Goal: Use online tool/utility: Utilize a website feature to perform a specific function

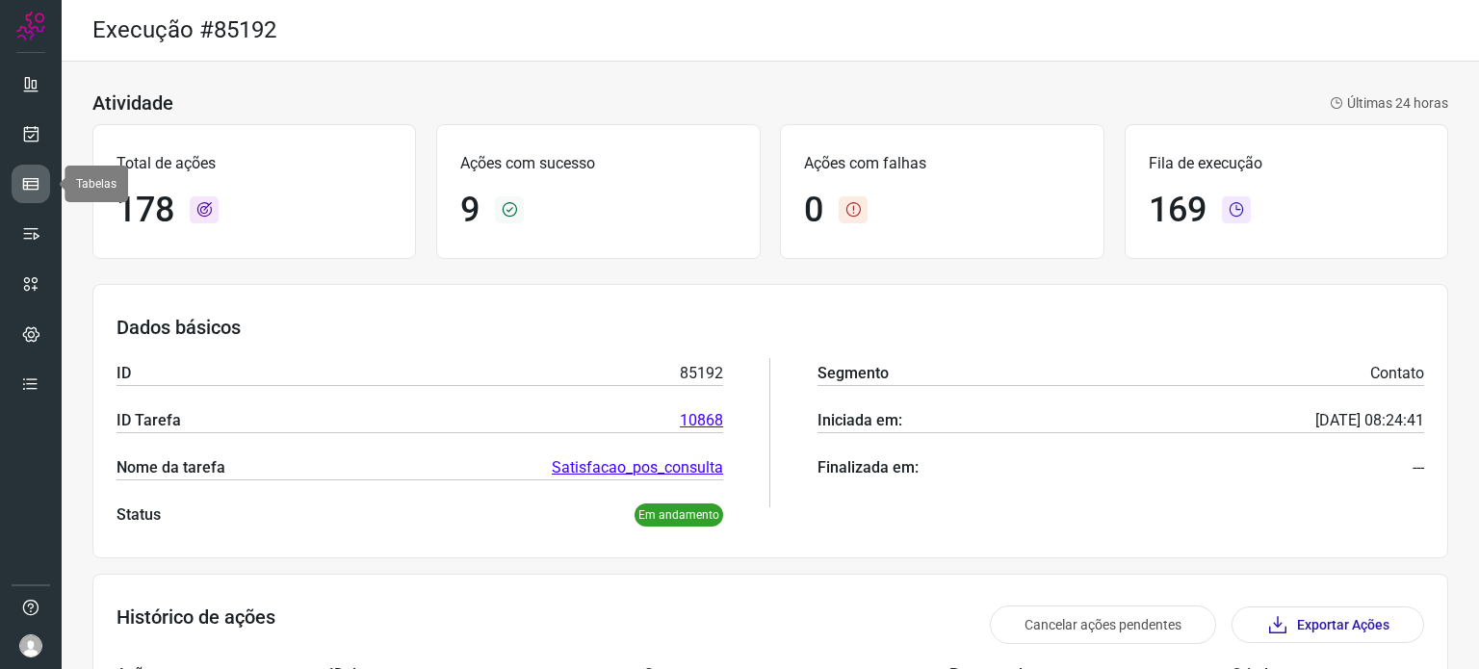
click at [36, 193] on icon at bounding box center [30, 183] width 19 height 19
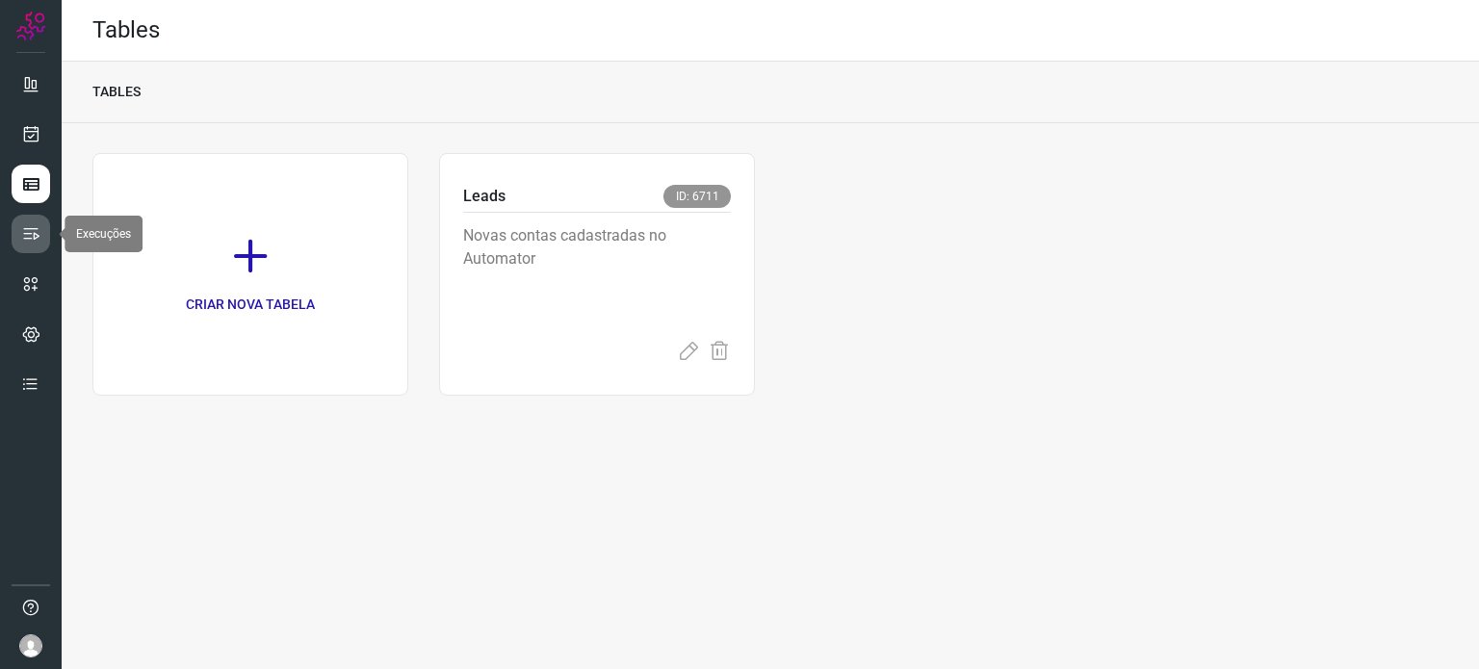
click at [40, 245] on link at bounding box center [31, 234] width 39 height 39
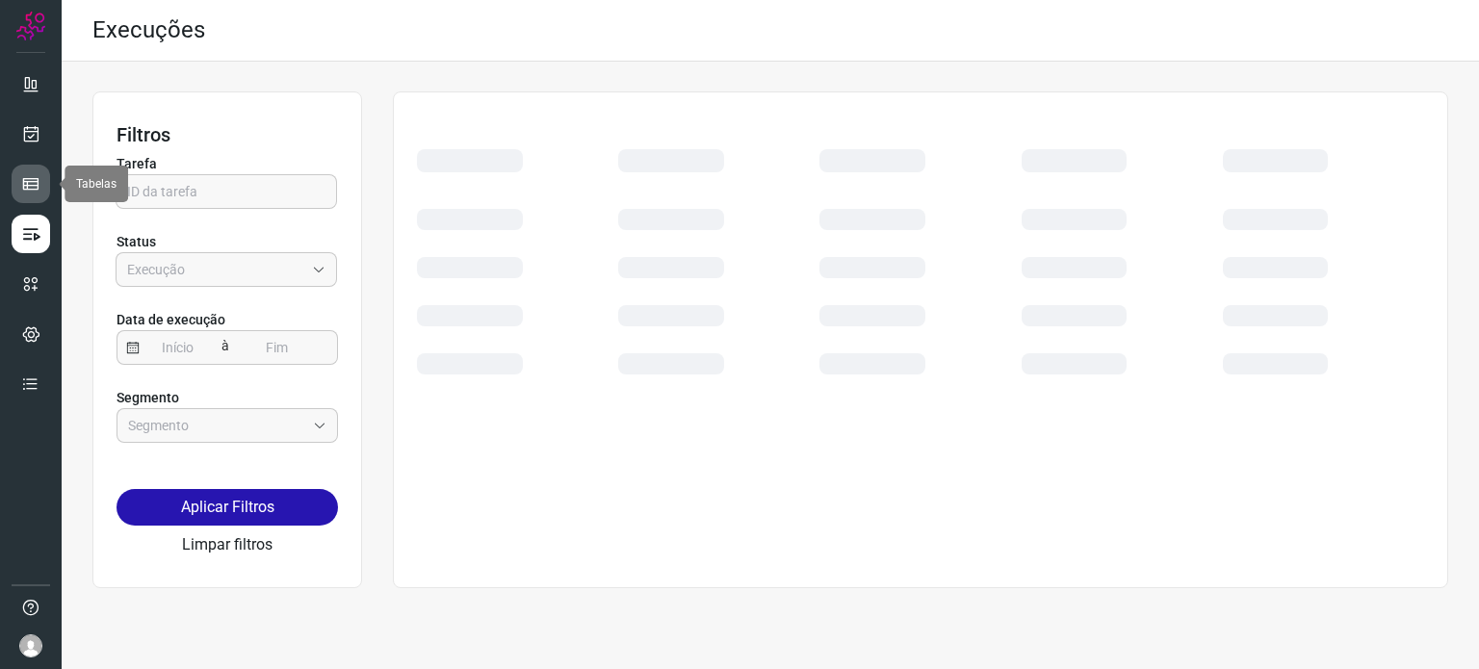
click at [30, 180] on icon at bounding box center [30, 183] width 19 height 19
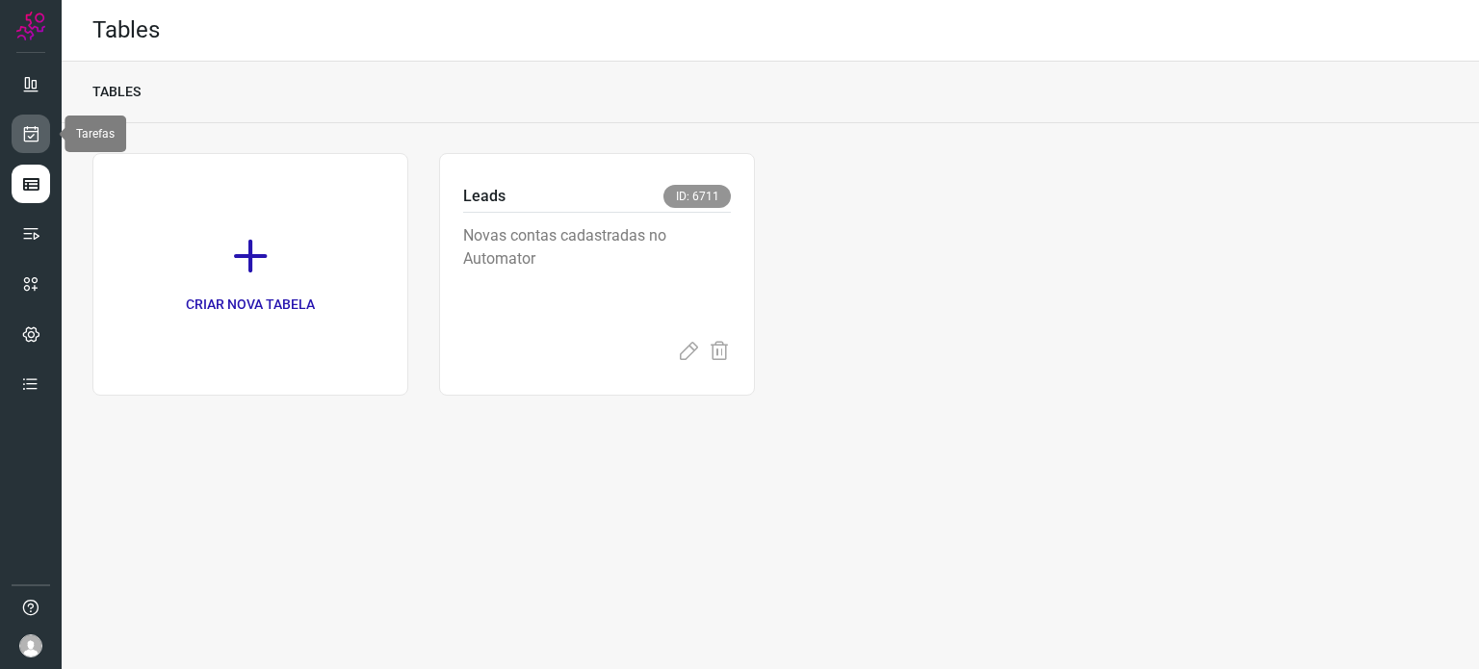
click at [46, 132] on link at bounding box center [31, 134] width 39 height 39
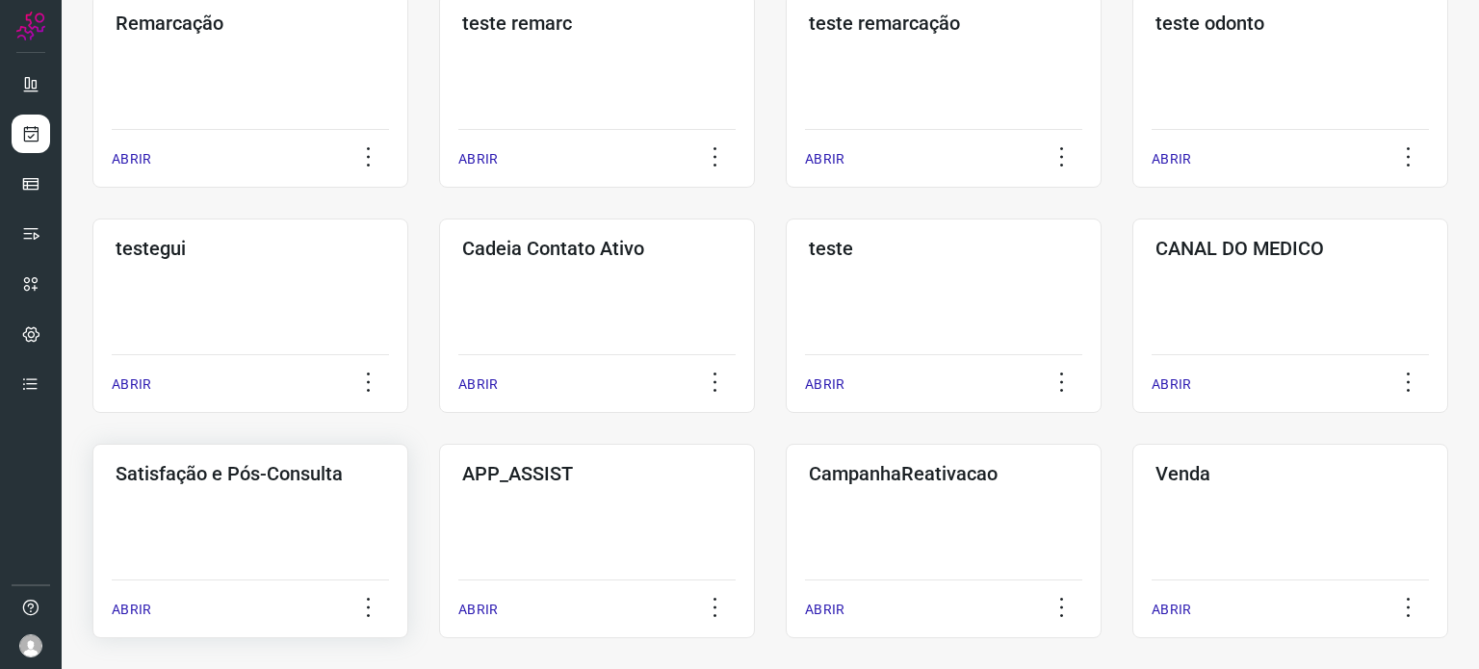
click at [318, 476] on h3 "Satisfação e Pós-Consulta" at bounding box center [251, 473] width 270 height 23
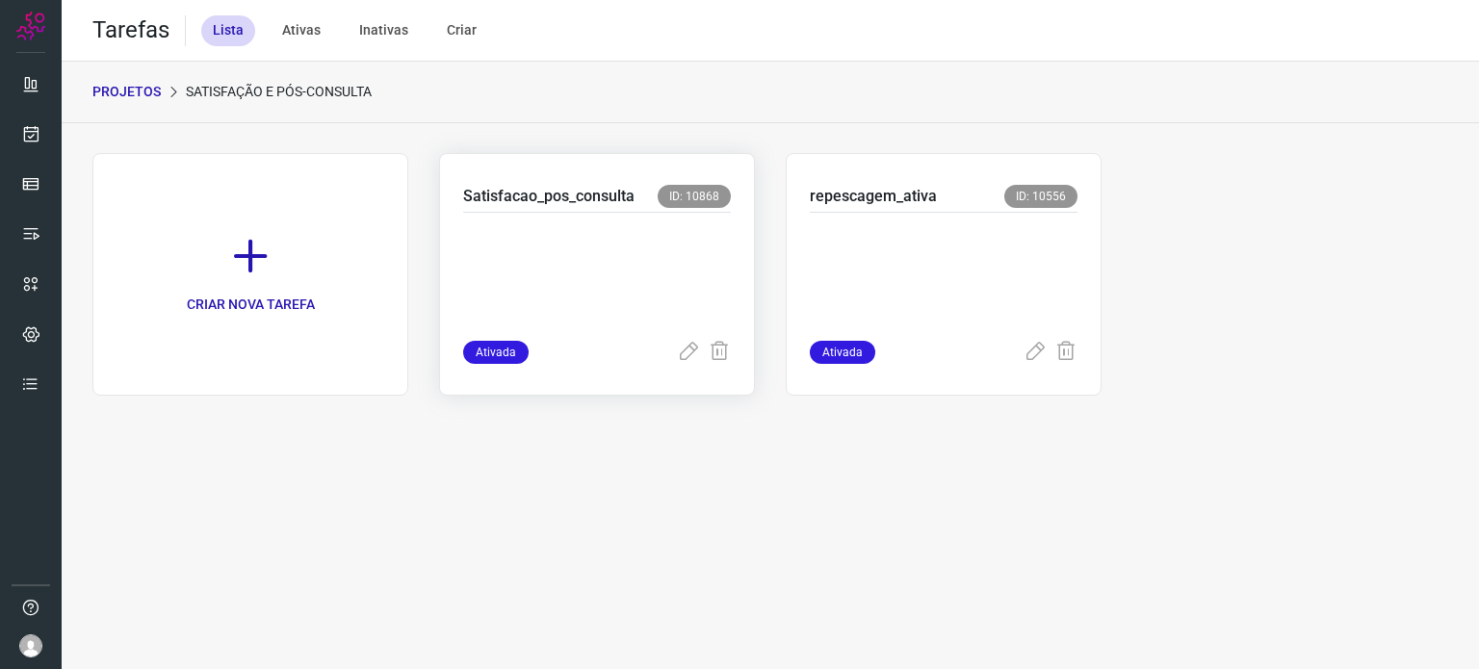
click at [631, 242] on p at bounding box center [597, 272] width 268 height 96
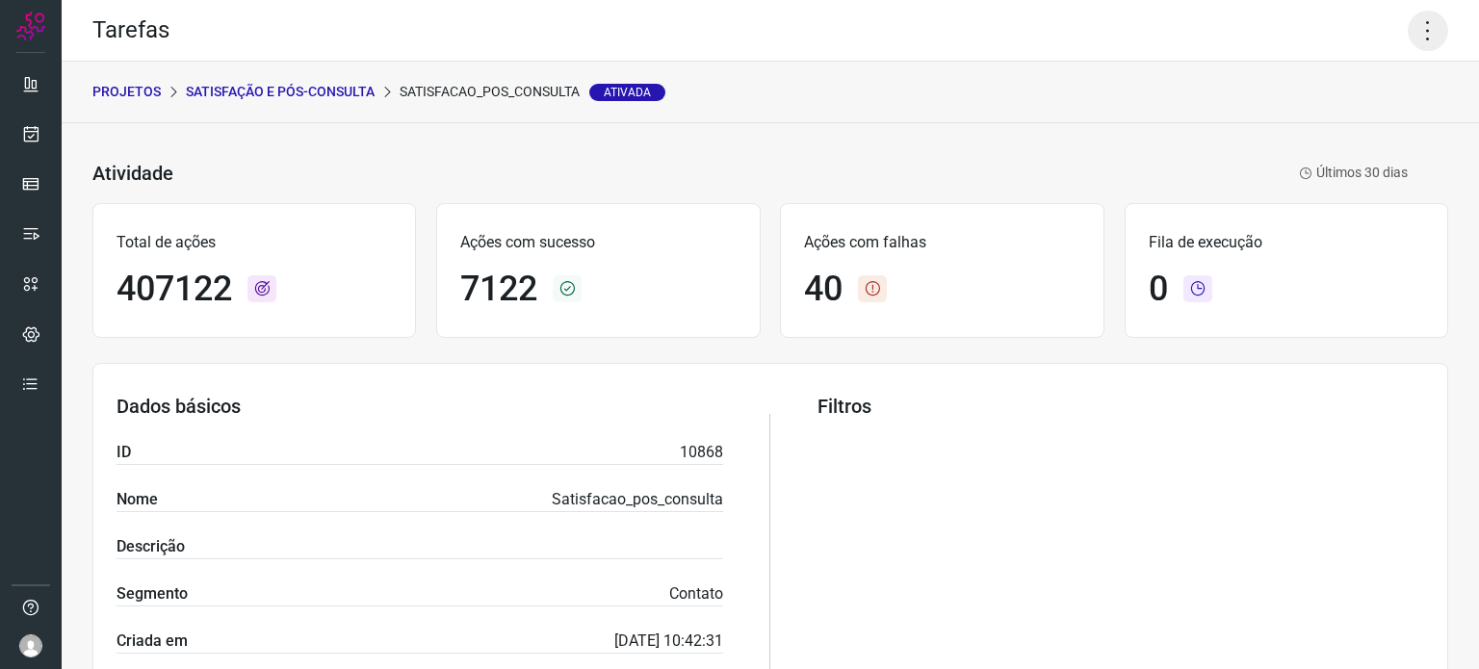
click at [1409, 19] on icon at bounding box center [1428, 31] width 40 height 40
click at [1322, 138] on li "Executar" at bounding box center [1345, 126] width 175 height 31
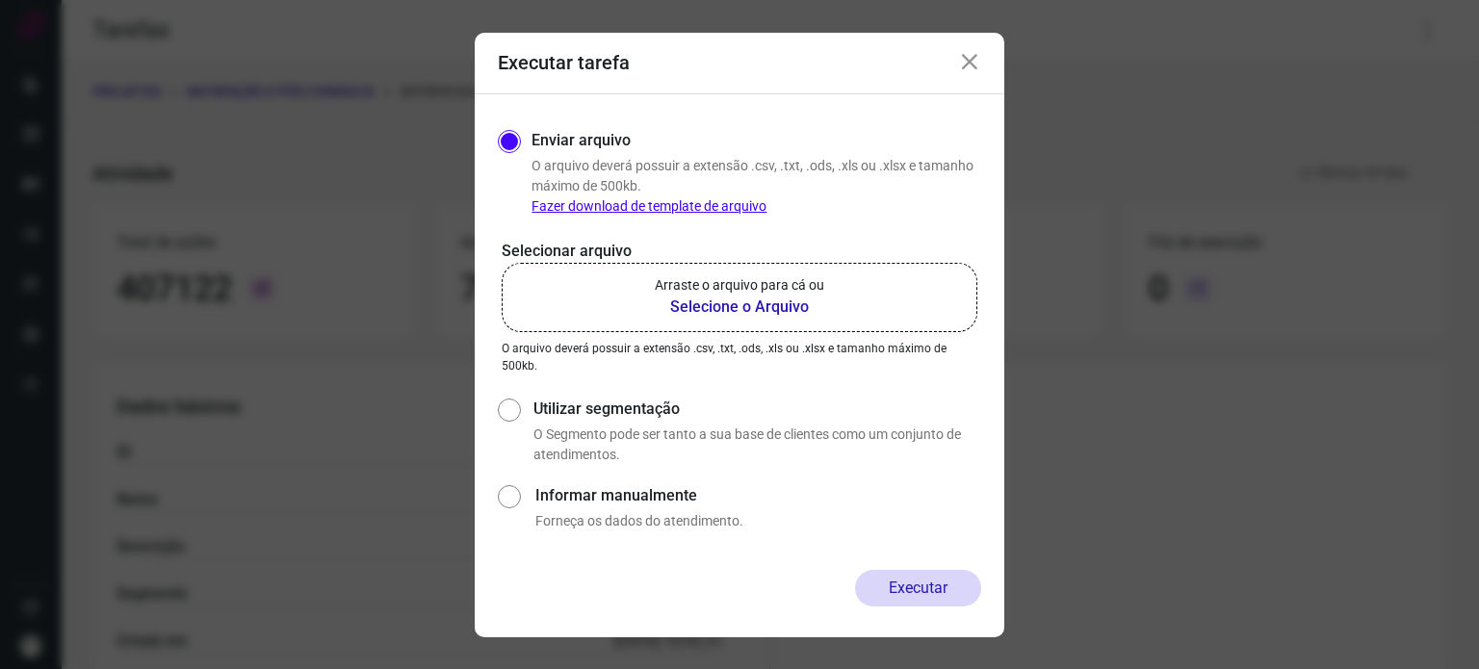
click at [720, 285] on p "Arraste o arquivo para cá ou" at bounding box center [740, 285] width 170 height 20
click at [0, 0] on input "Arraste o arquivo para cá ou Selecione o Arquivo" at bounding box center [0, 0] width 0 height 0
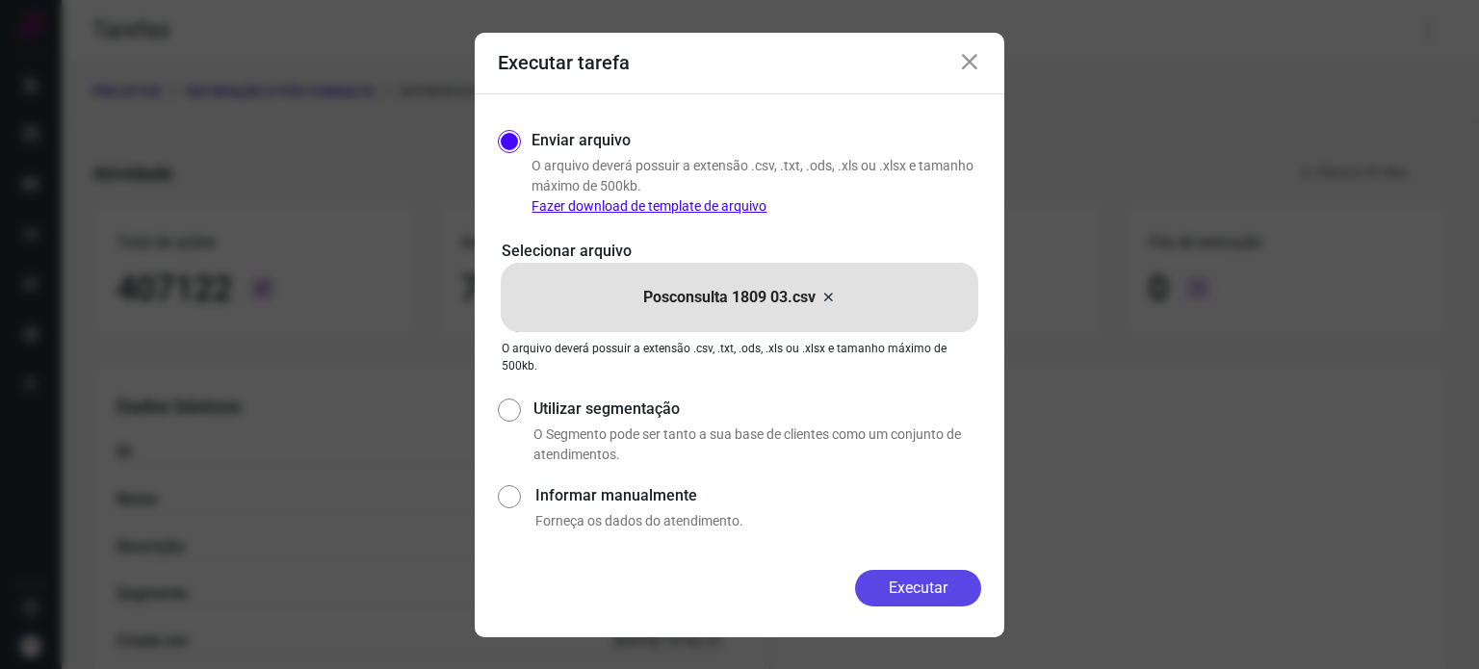
click at [898, 580] on button "Executar" at bounding box center [918, 588] width 126 height 37
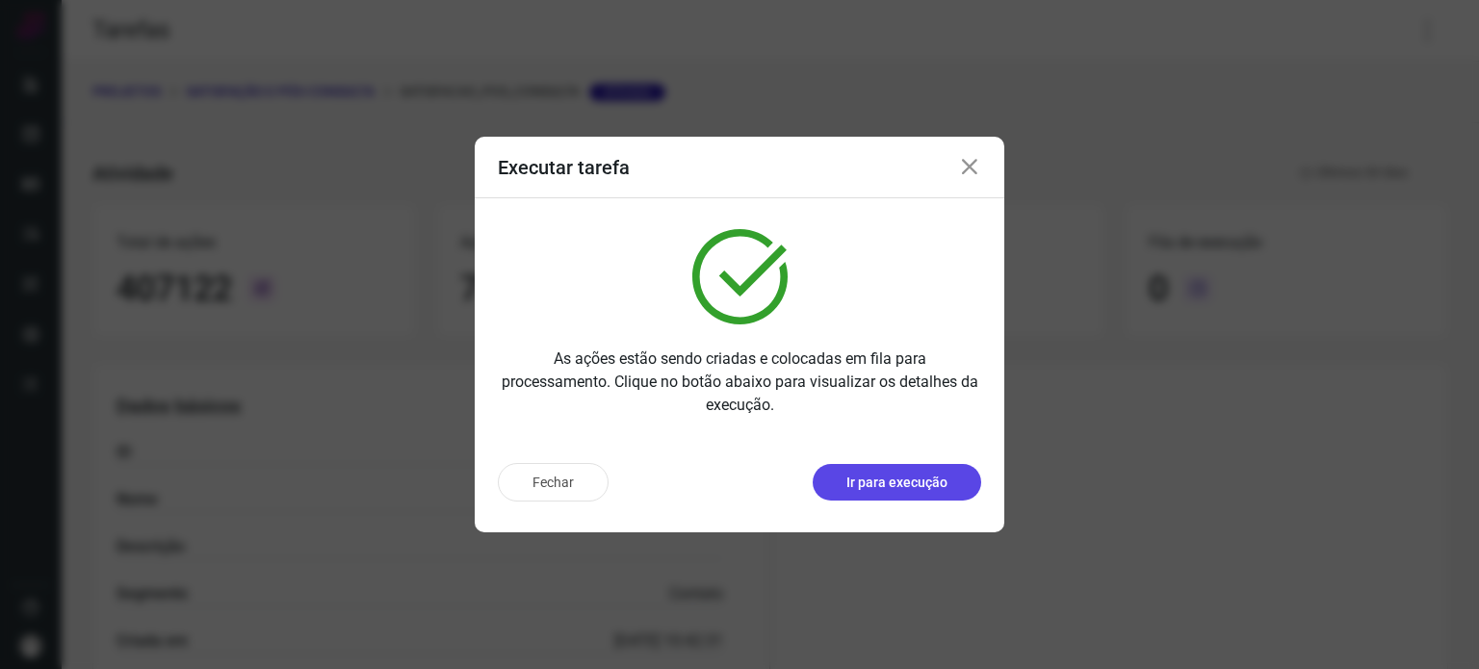
click at [901, 479] on p "Ir para execução" at bounding box center [897, 483] width 101 height 20
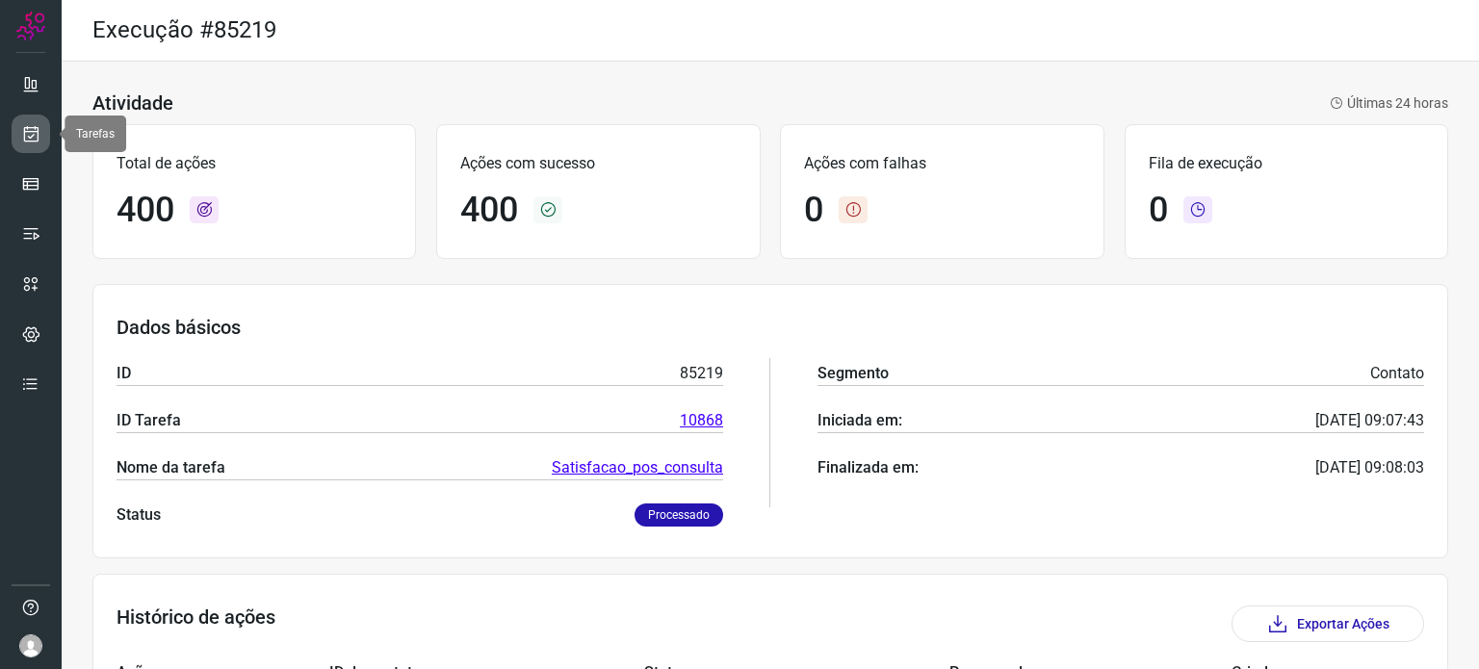
click at [19, 118] on link at bounding box center [31, 134] width 39 height 39
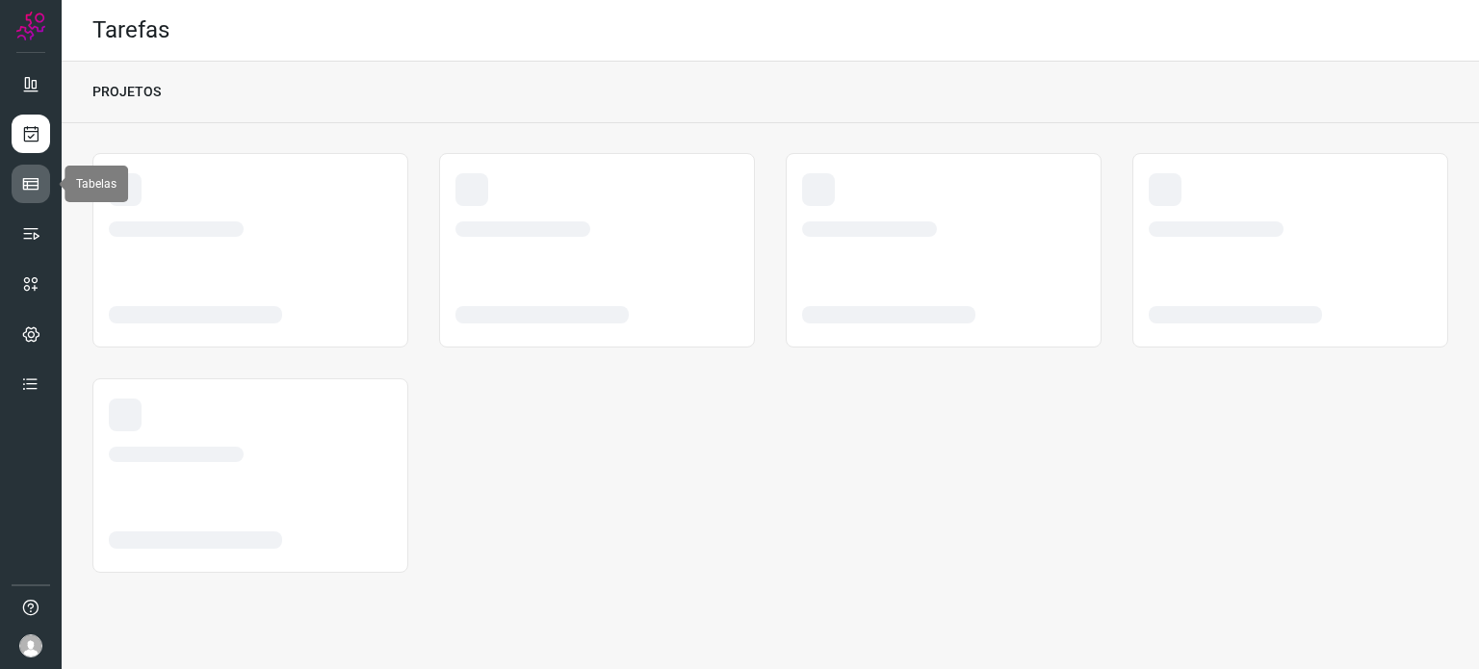
click at [37, 200] on link at bounding box center [31, 184] width 39 height 39
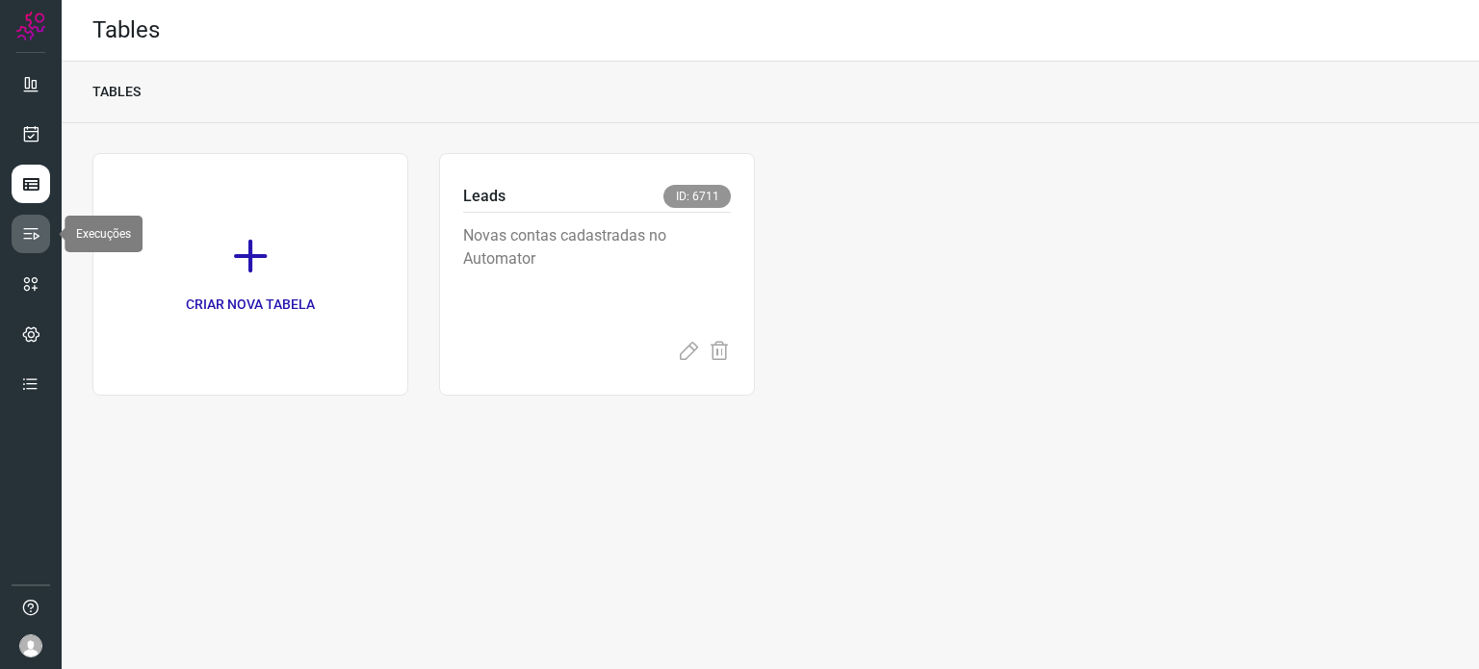
click at [27, 237] on icon at bounding box center [30, 233] width 19 height 19
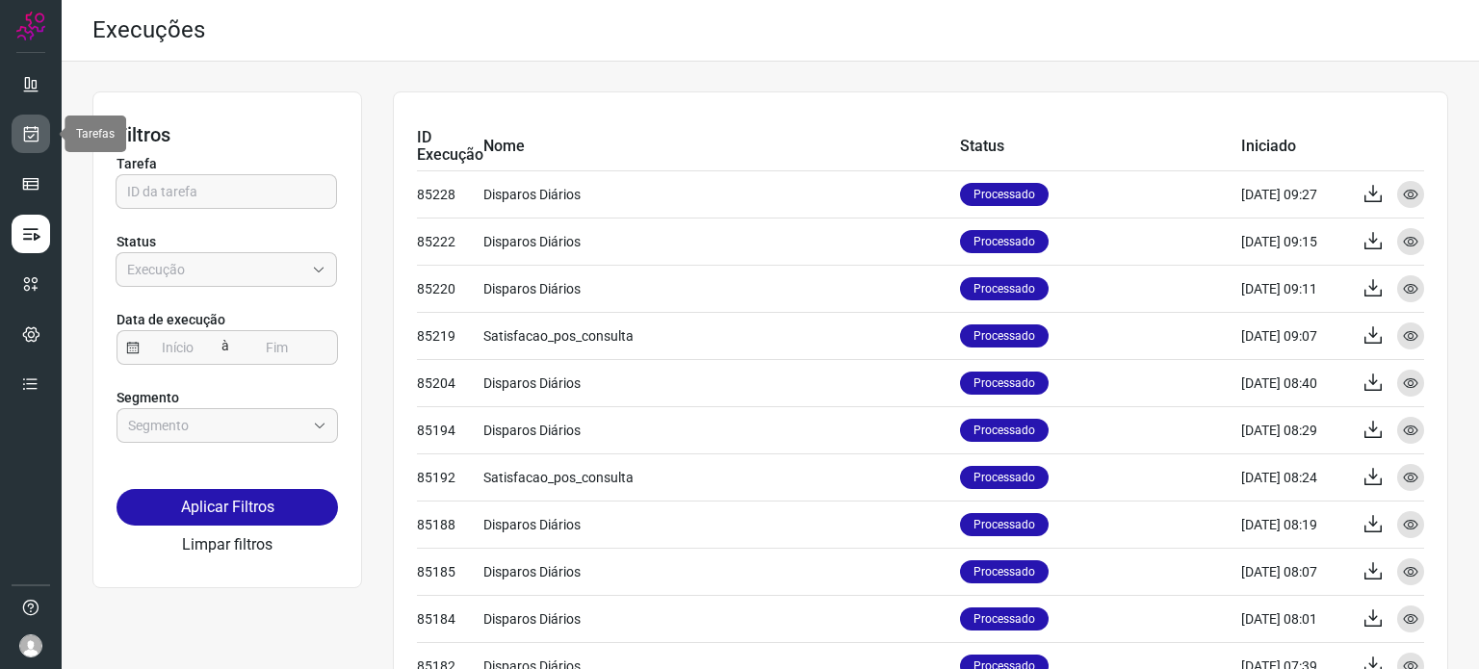
click at [39, 128] on icon at bounding box center [31, 133] width 20 height 19
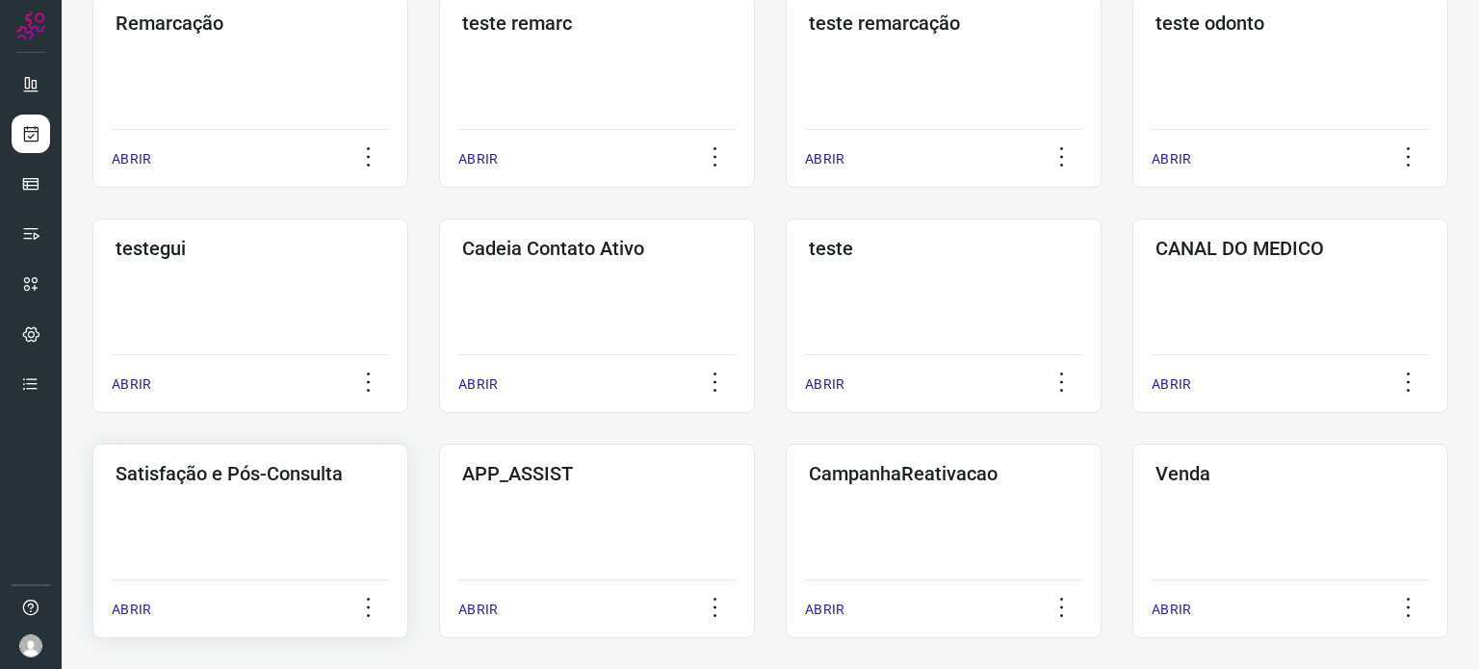
click at [297, 465] on h3 "Satisfação e Pós-Consulta" at bounding box center [251, 473] width 270 height 23
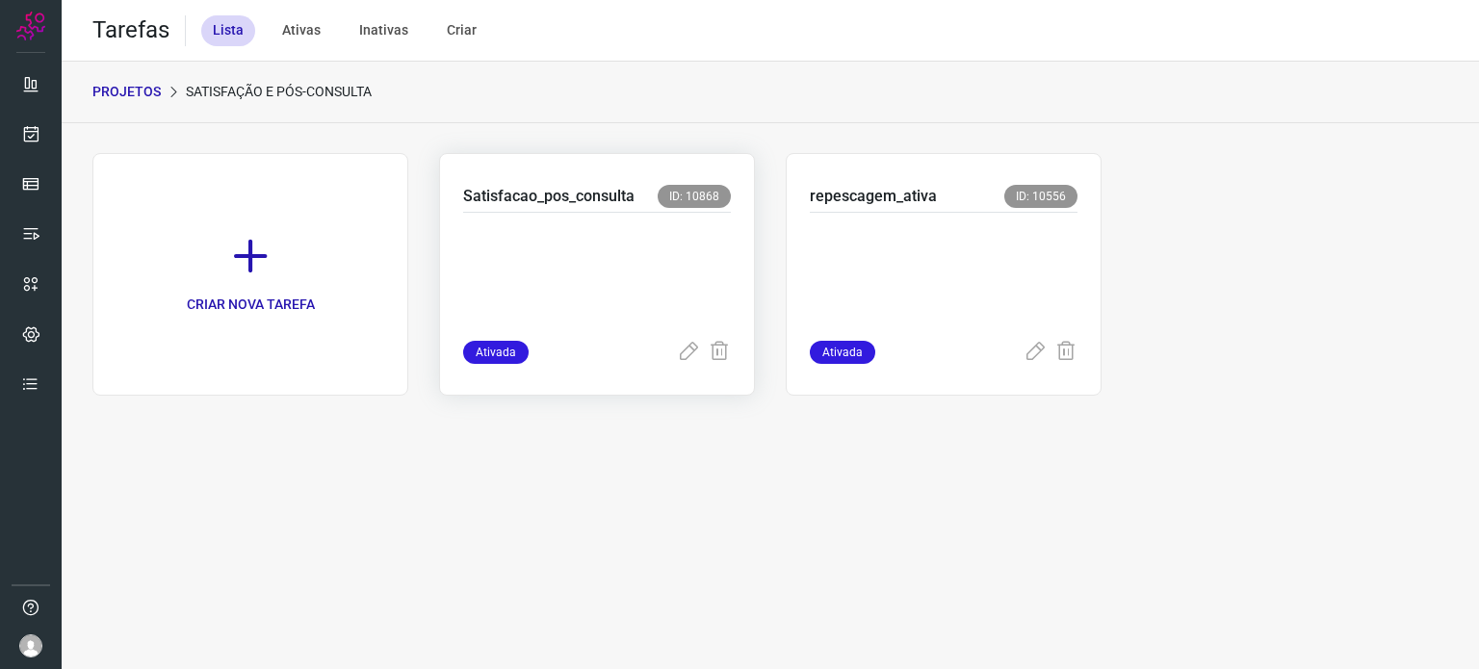
click at [623, 277] on p at bounding box center [597, 272] width 268 height 96
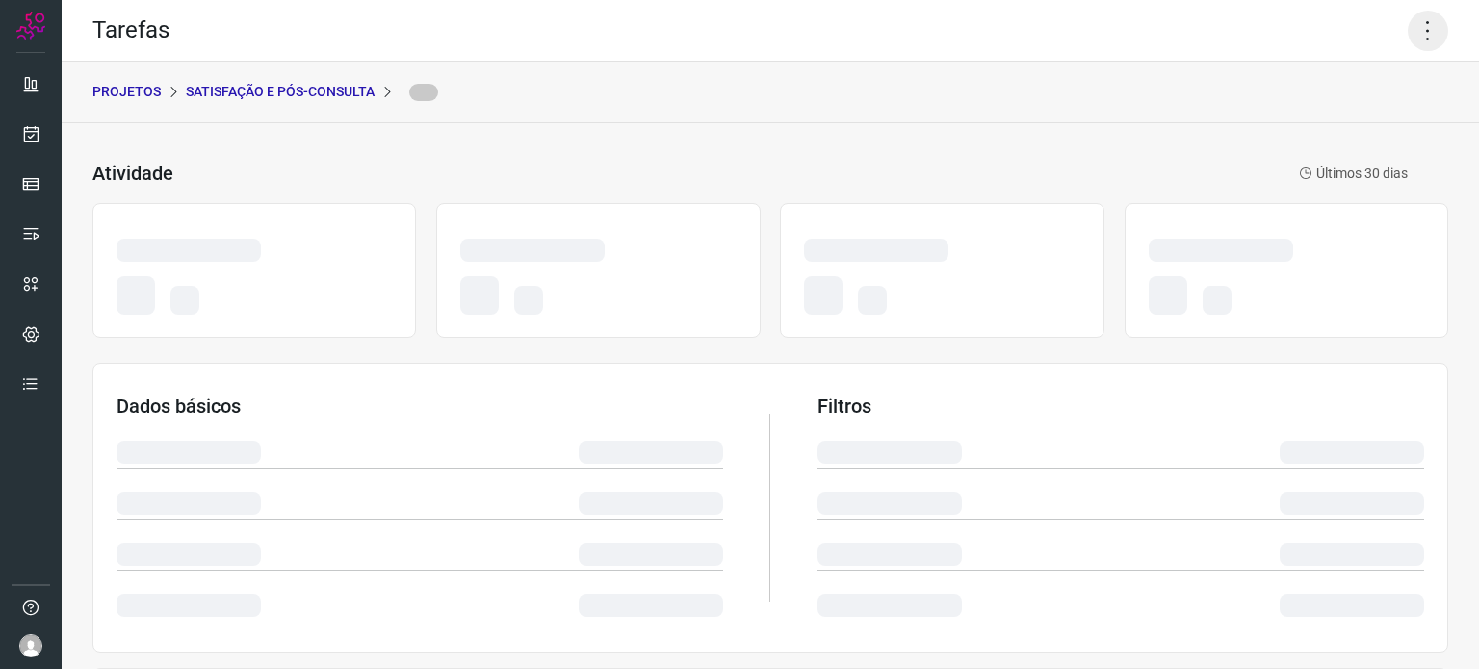
click at [1420, 40] on icon at bounding box center [1428, 31] width 40 height 40
click at [1414, 28] on icon at bounding box center [1428, 31] width 40 height 40
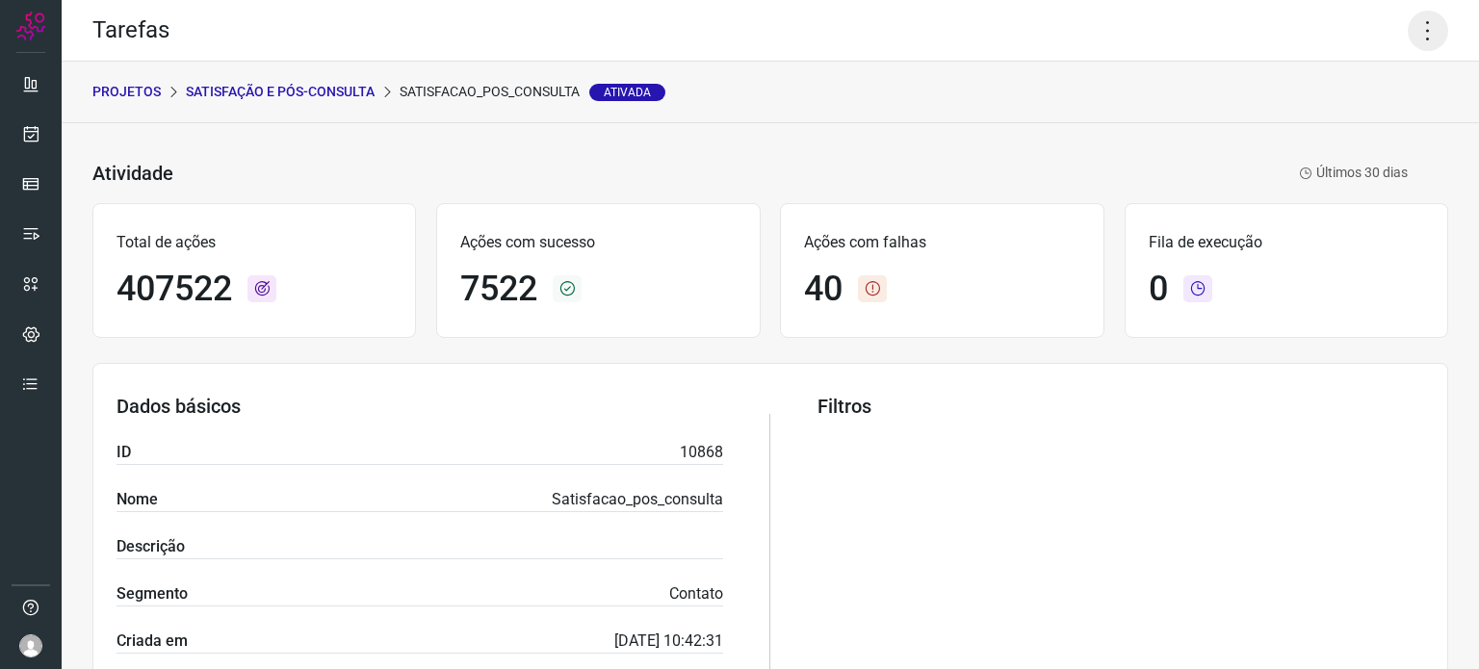
click at [1422, 22] on icon at bounding box center [1428, 31] width 40 height 40
click at [1365, 122] on li "Executar" at bounding box center [1345, 126] width 175 height 31
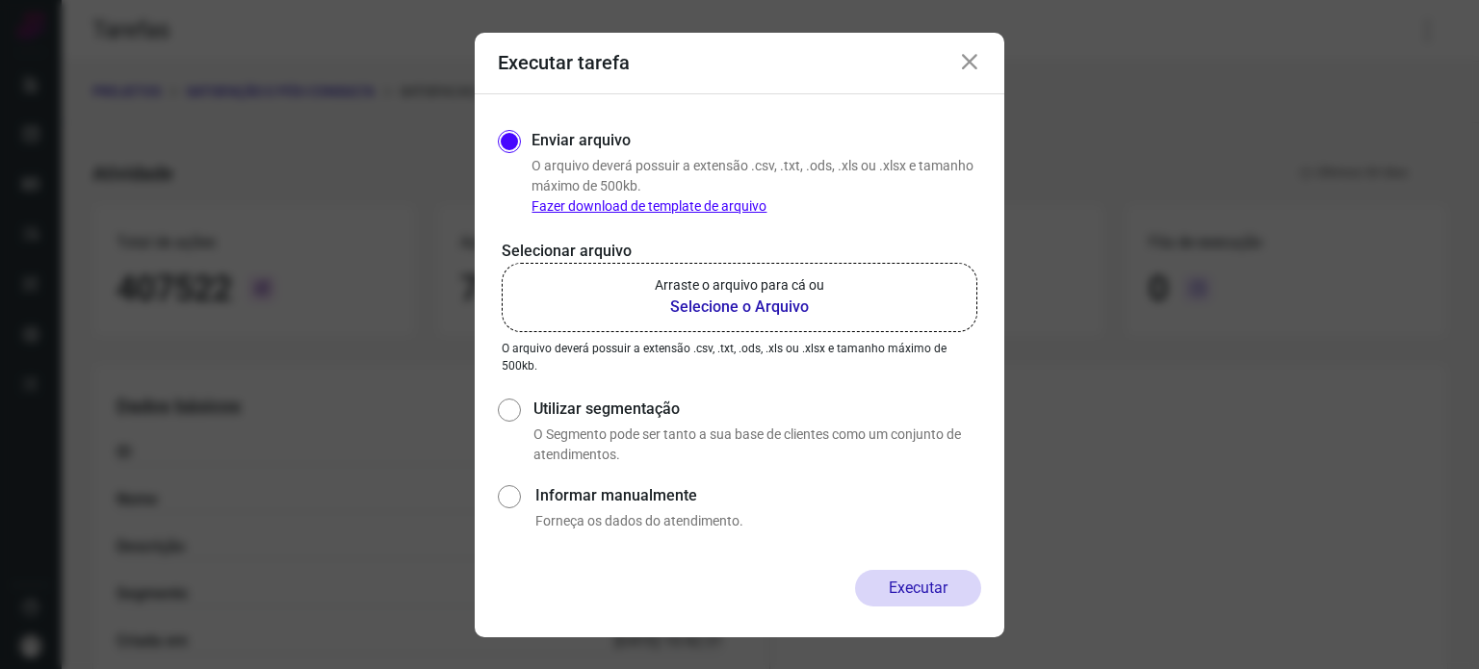
click at [700, 279] on p "Arraste o arquivo para cá ou" at bounding box center [740, 285] width 170 height 20
click at [0, 0] on input "Arraste o arquivo para cá ou Selecione o Arquivo" at bounding box center [0, 0] width 0 height 0
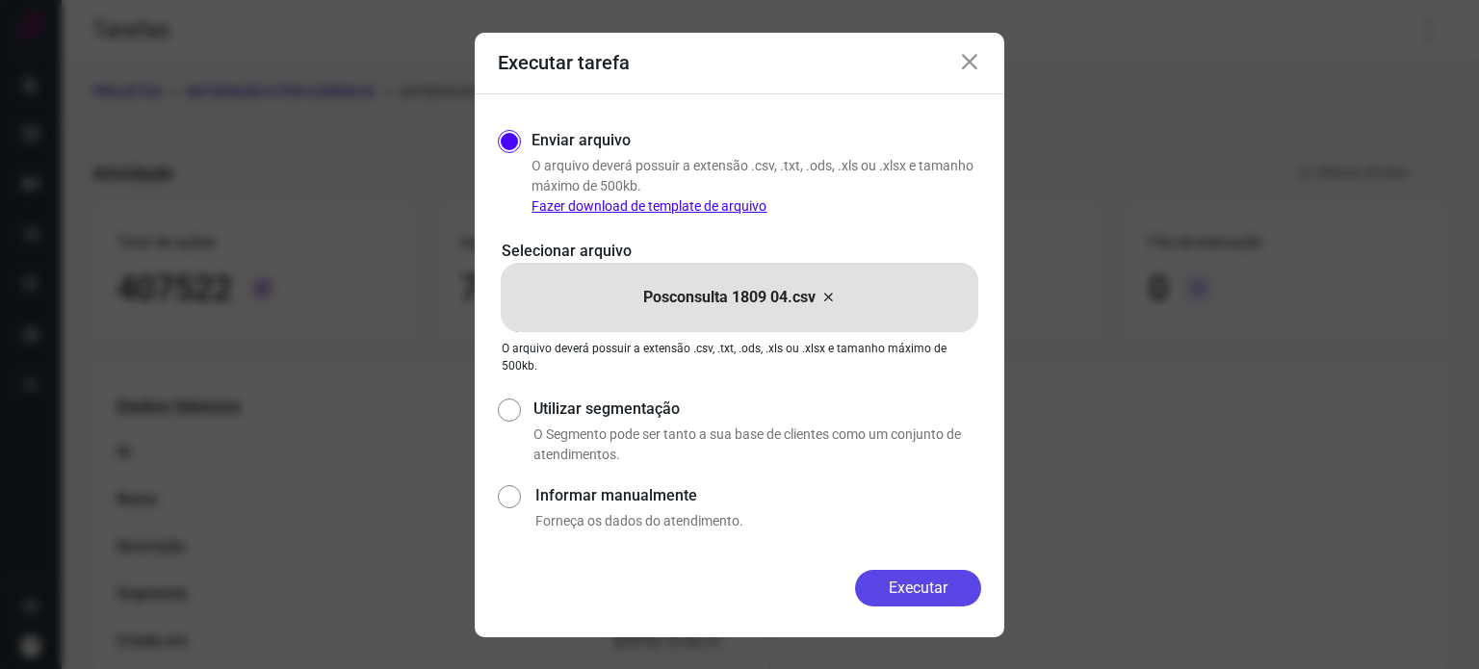
click at [898, 587] on button "Executar" at bounding box center [918, 588] width 126 height 37
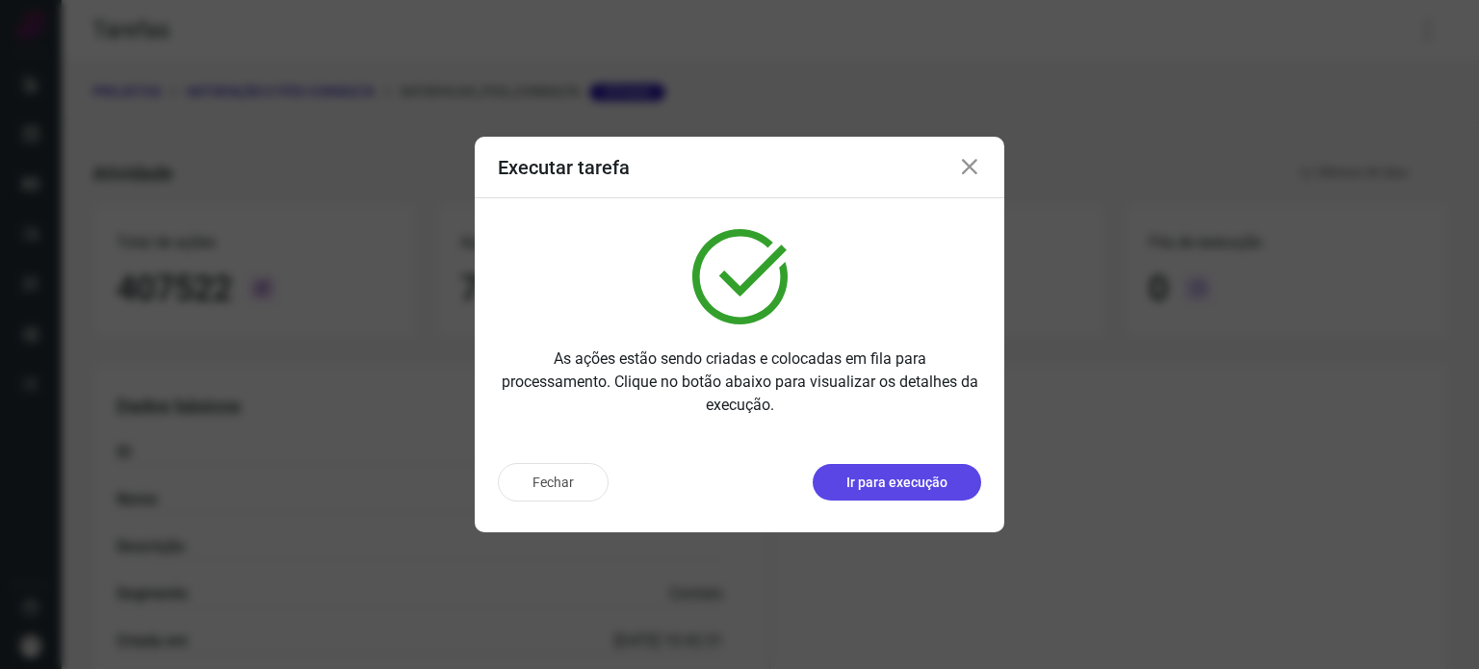
click at [939, 478] on p "Ir para execução" at bounding box center [897, 483] width 101 height 20
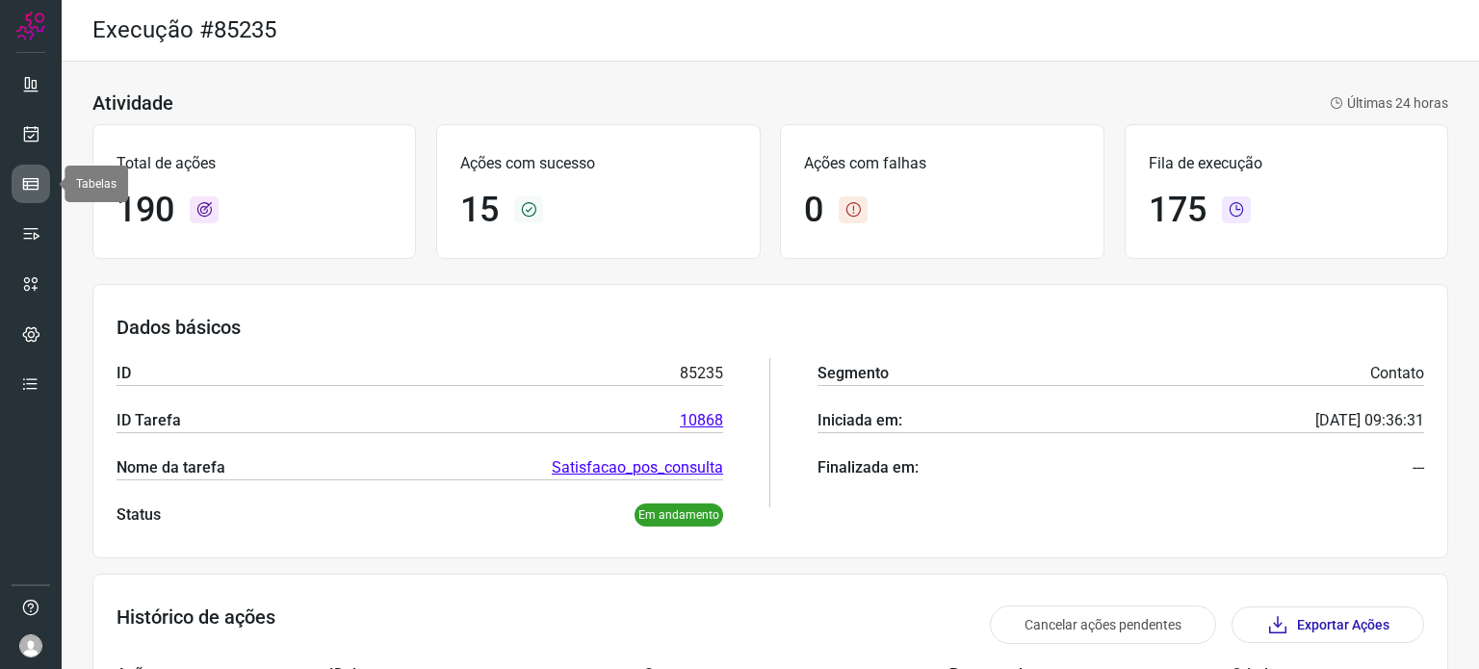
click at [34, 192] on icon at bounding box center [30, 183] width 19 height 19
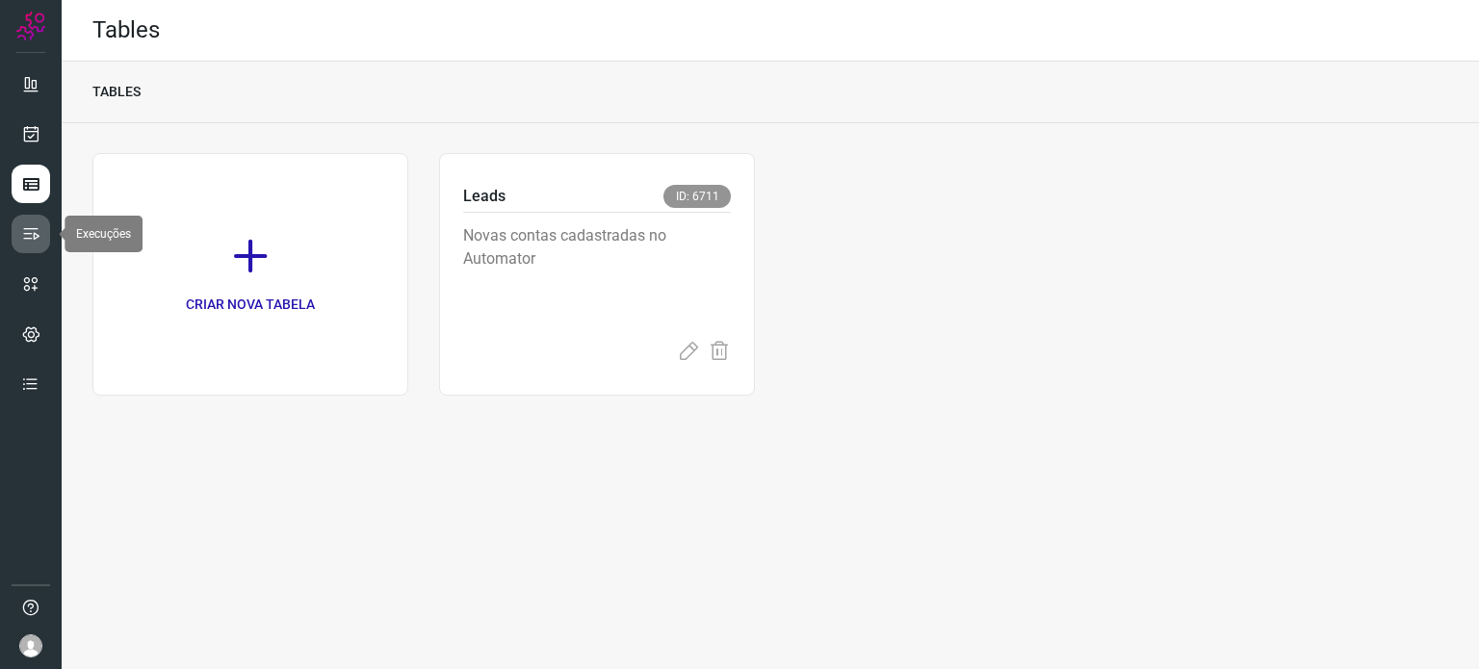
click at [35, 232] on icon at bounding box center [30, 233] width 19 height 19
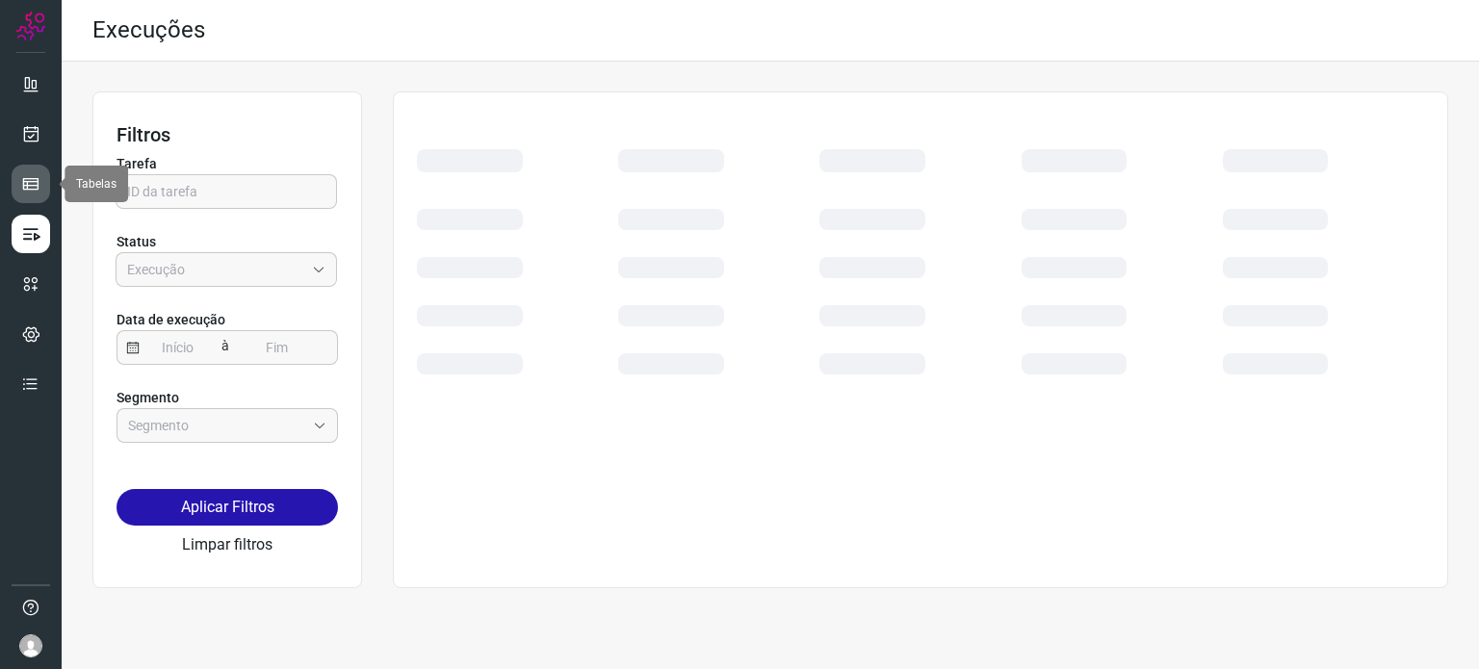
click at [31, 192] on icon at bounding box center [30, 183] width 19 height 19
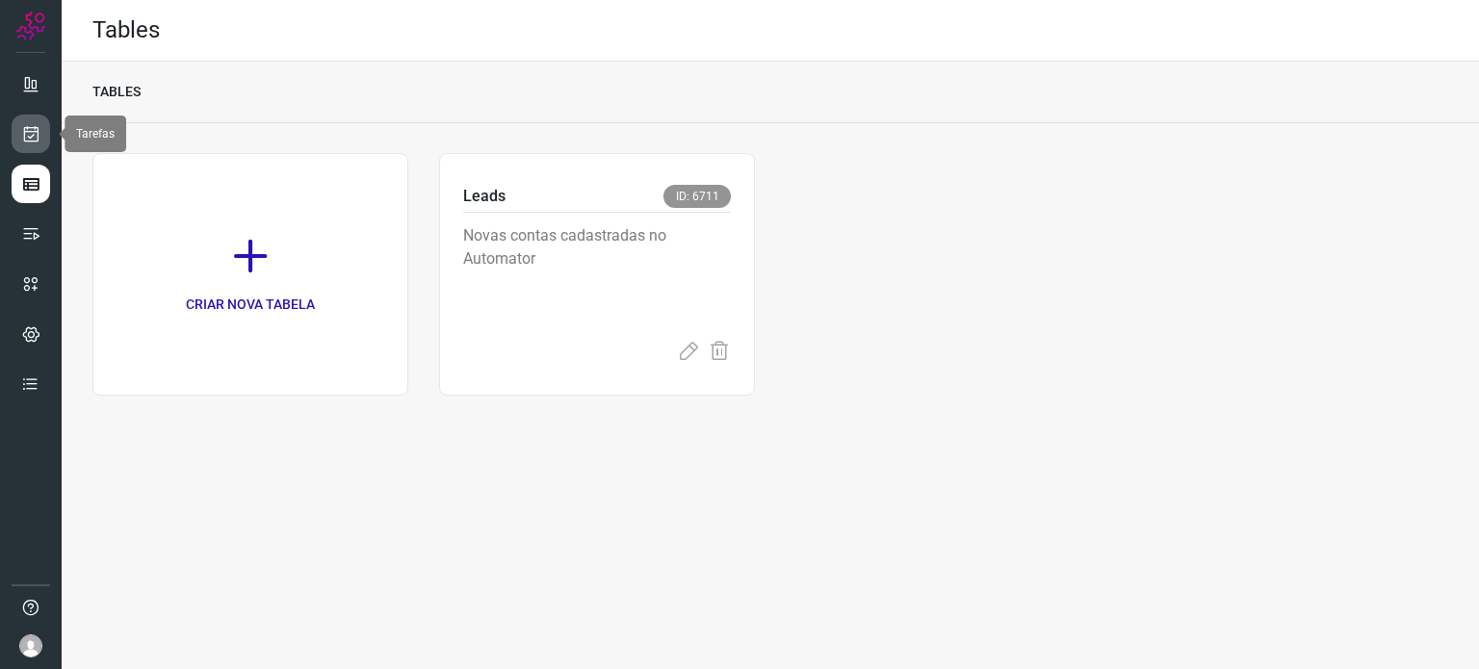
click at [27, 141] on icon at bounding box center [31, 133] width 20 height 19
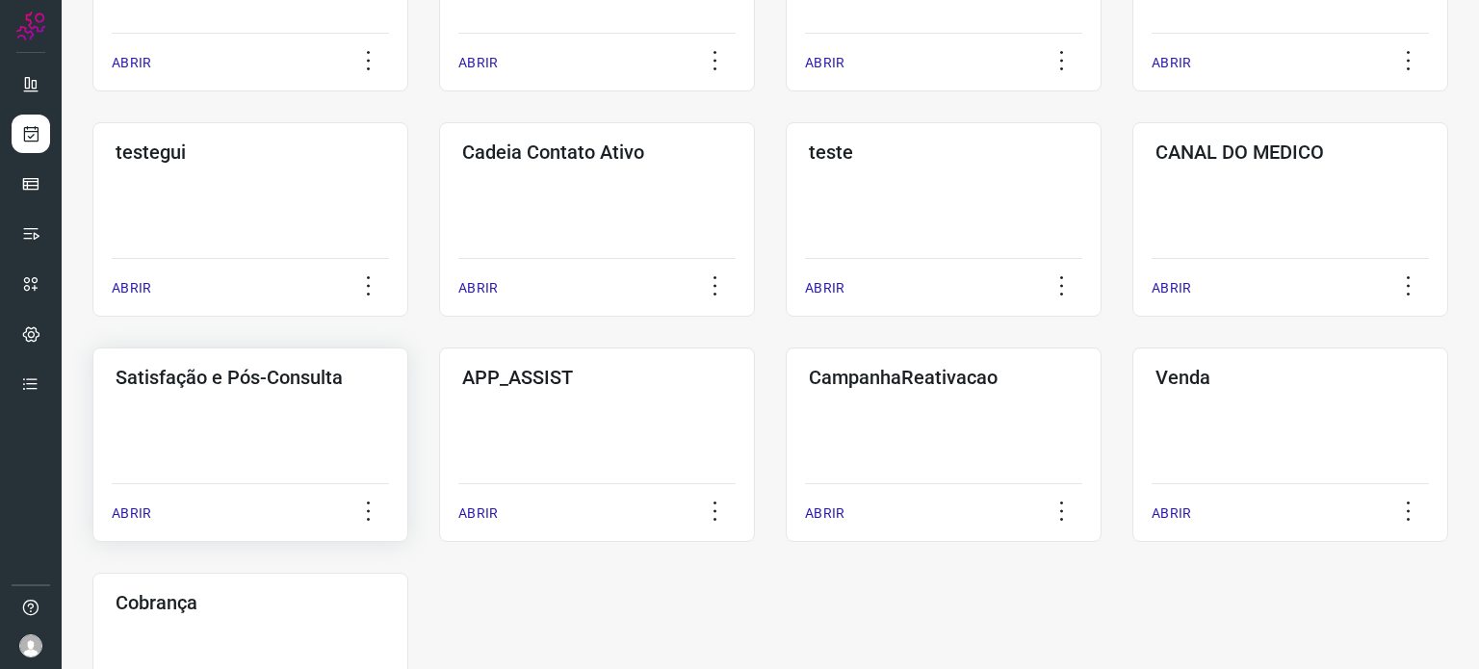
click at [231, 397] on div "Satisfação e Pós-Consulta ABRIR" at bounding box center [250, 445] width 316 height 195
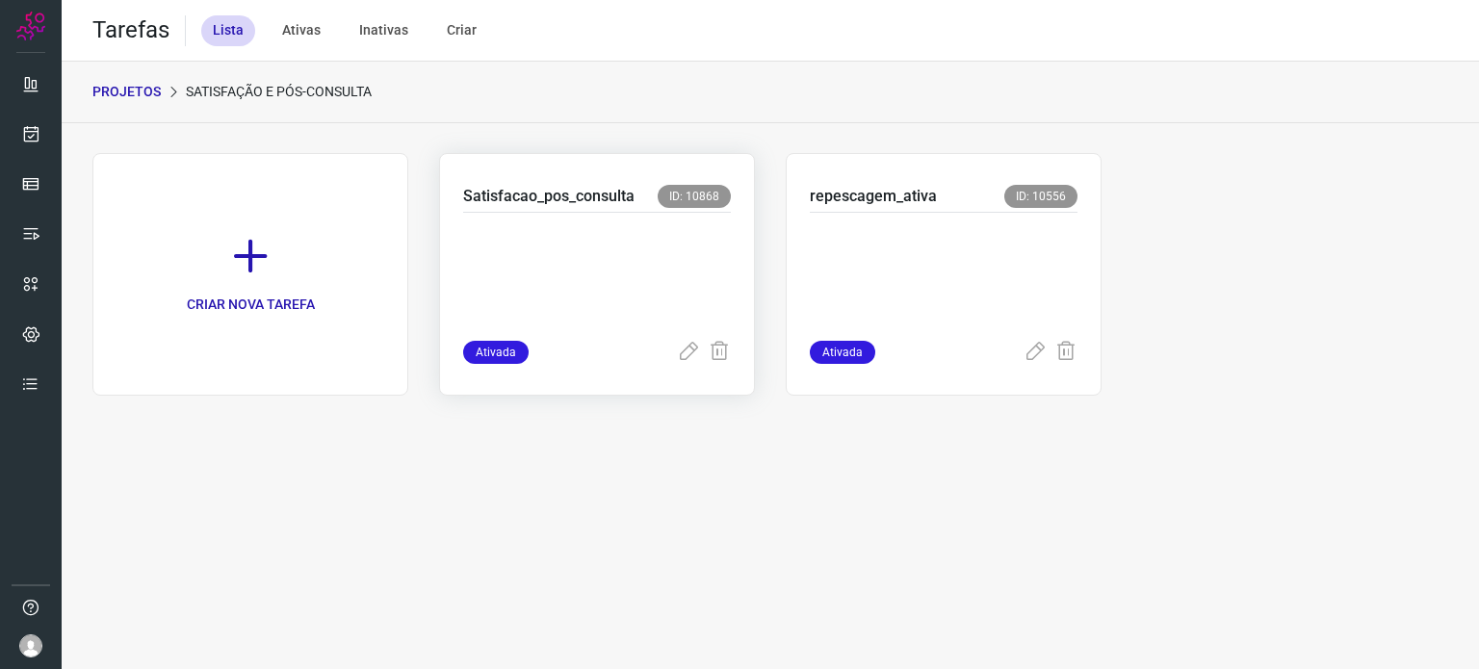
click at [627, 288] on p at bounding box center [597, 272] width 268 height 96
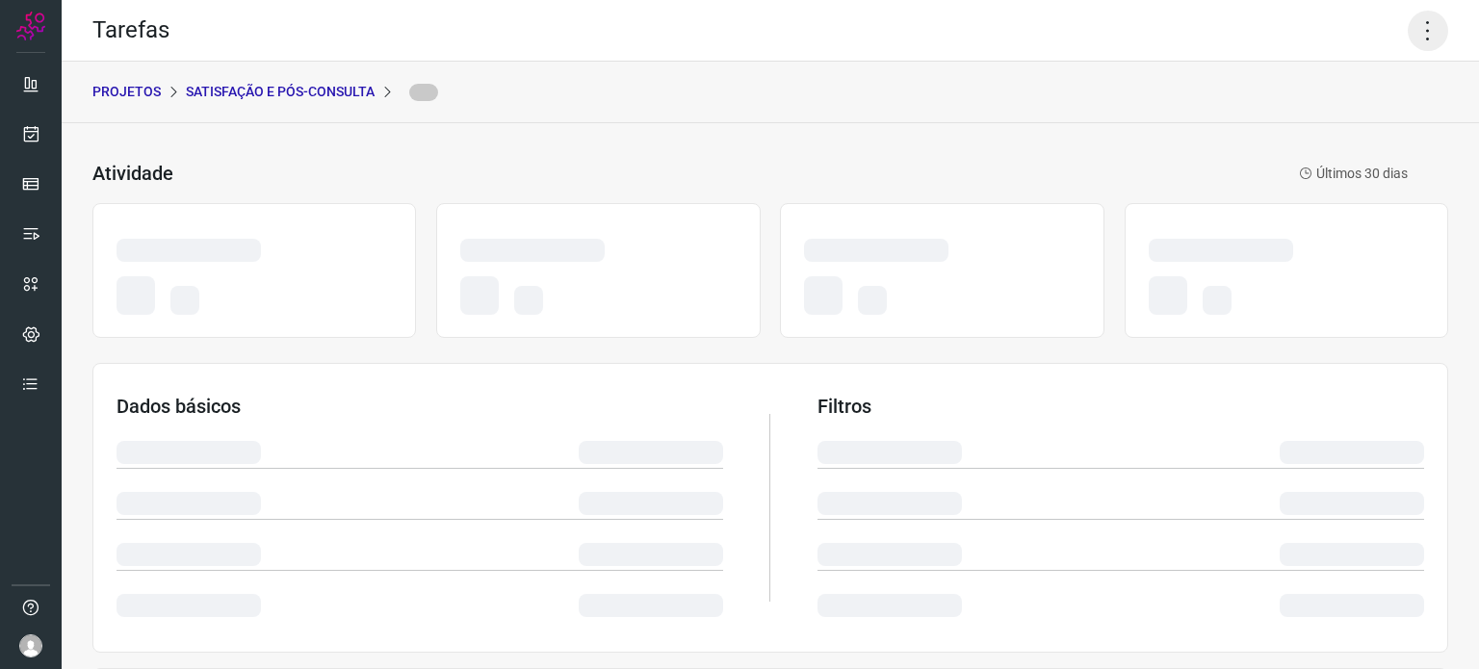
click at [1417, 40] on icon at bounding box center [1428, 31] width 40 height 40
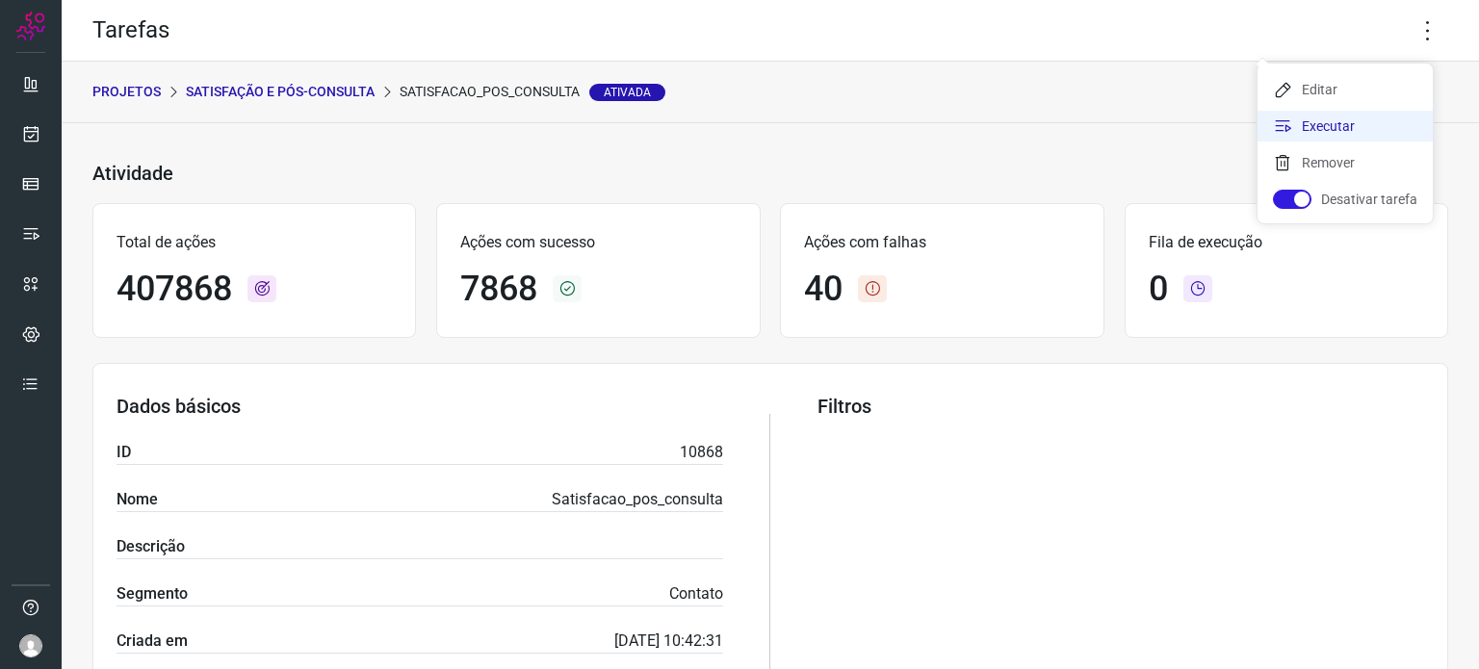
click at [1309, 122] on li "Executar" at bounding box center [1345, 126] width 175 height 31
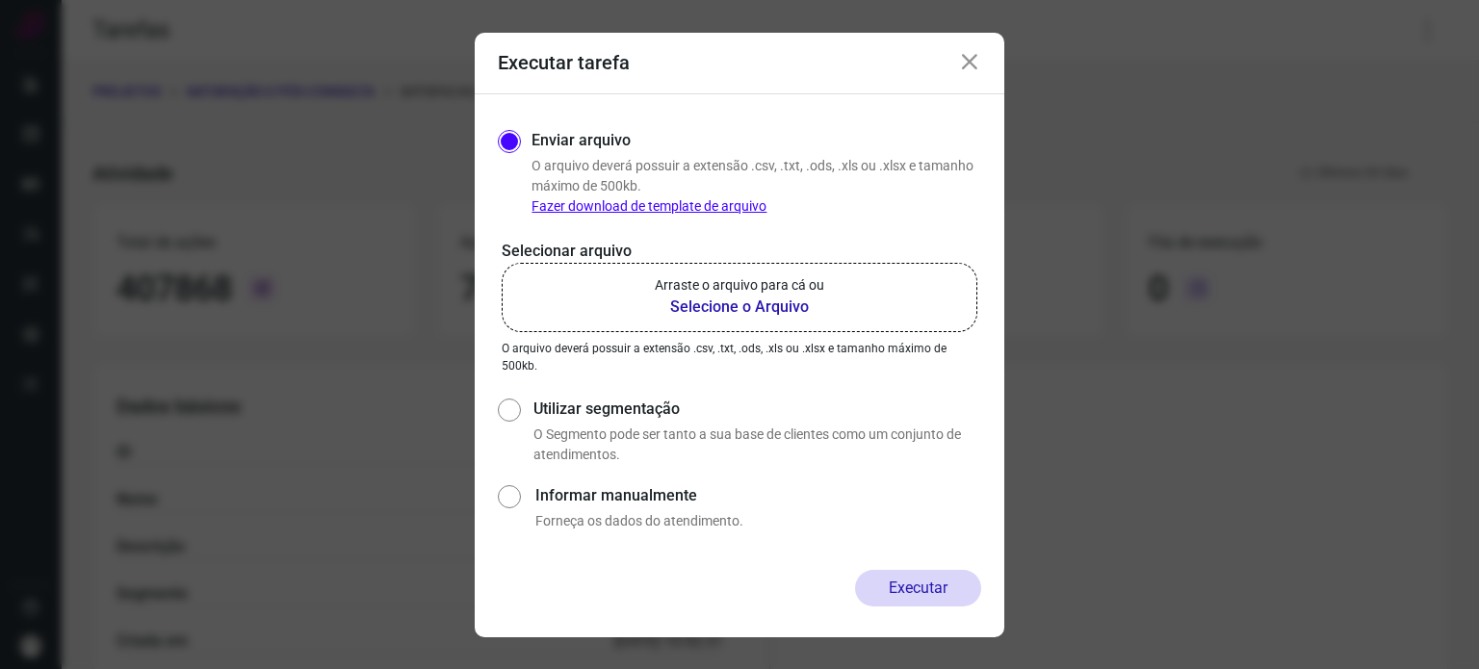
click at [694, 294] on p "Arraste o arquivo para cá ou" at bounding box center [740, 285] width 170 height 20
click at [0, 0] on input "Arraste o arquivo para cá ou Selecione o Arquivo" at bounding box center [0, 0] width 0 height 0
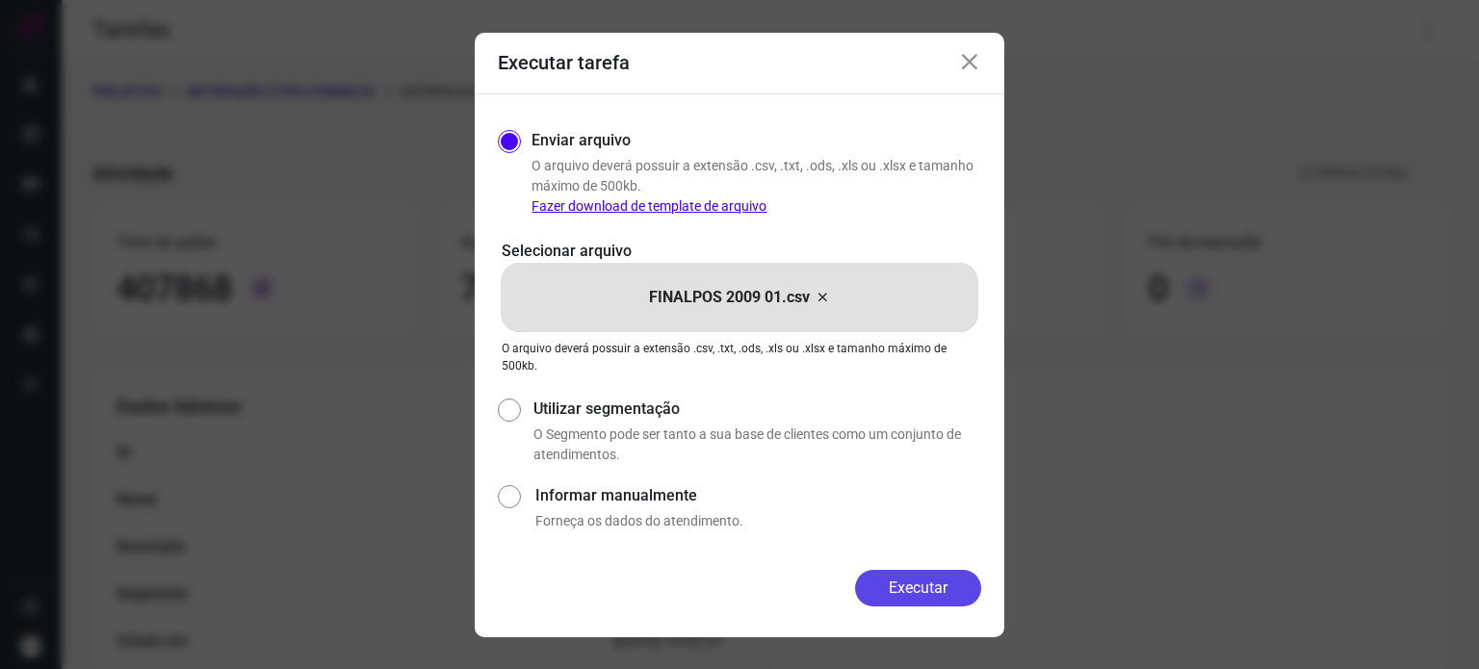
click at [904, 570] on button "Executar" at bounding box center [918, 588] width 126 height 37
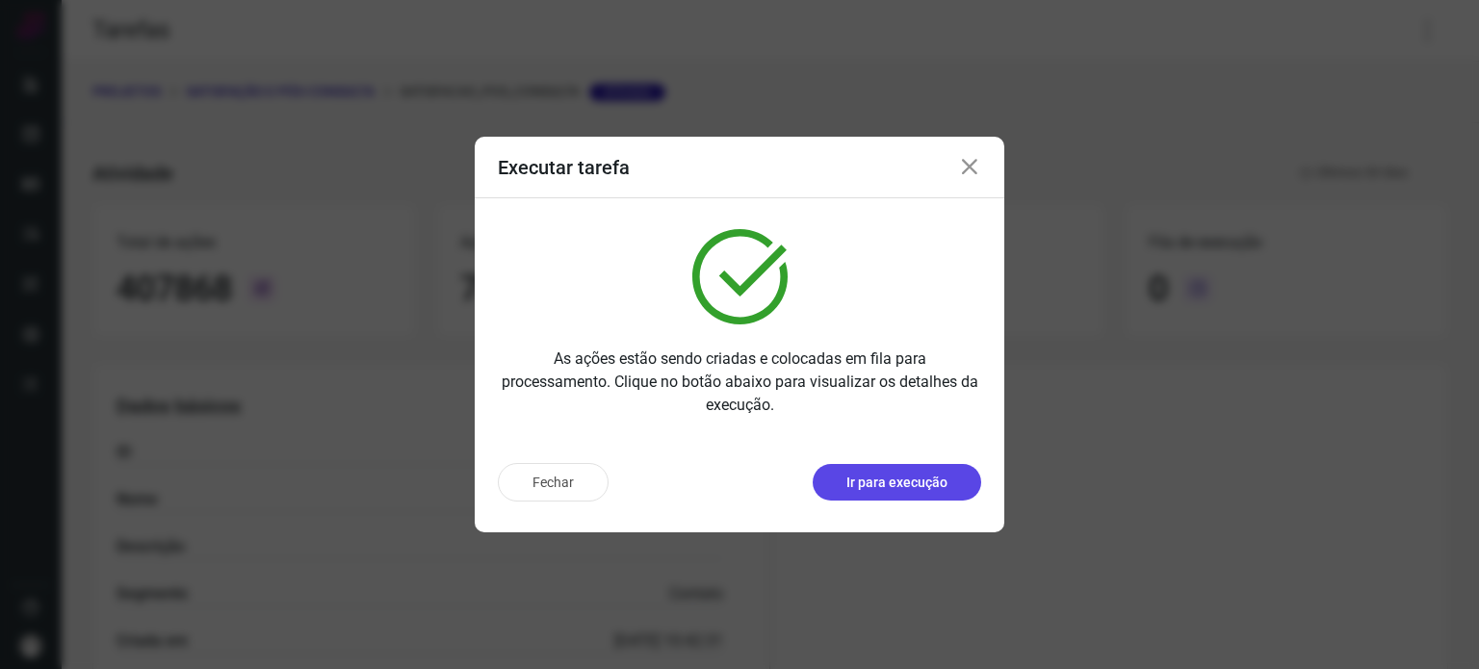
click at [884, 484] on p "Ir para execução" at bounding box center [897, 483] width 101 height 20
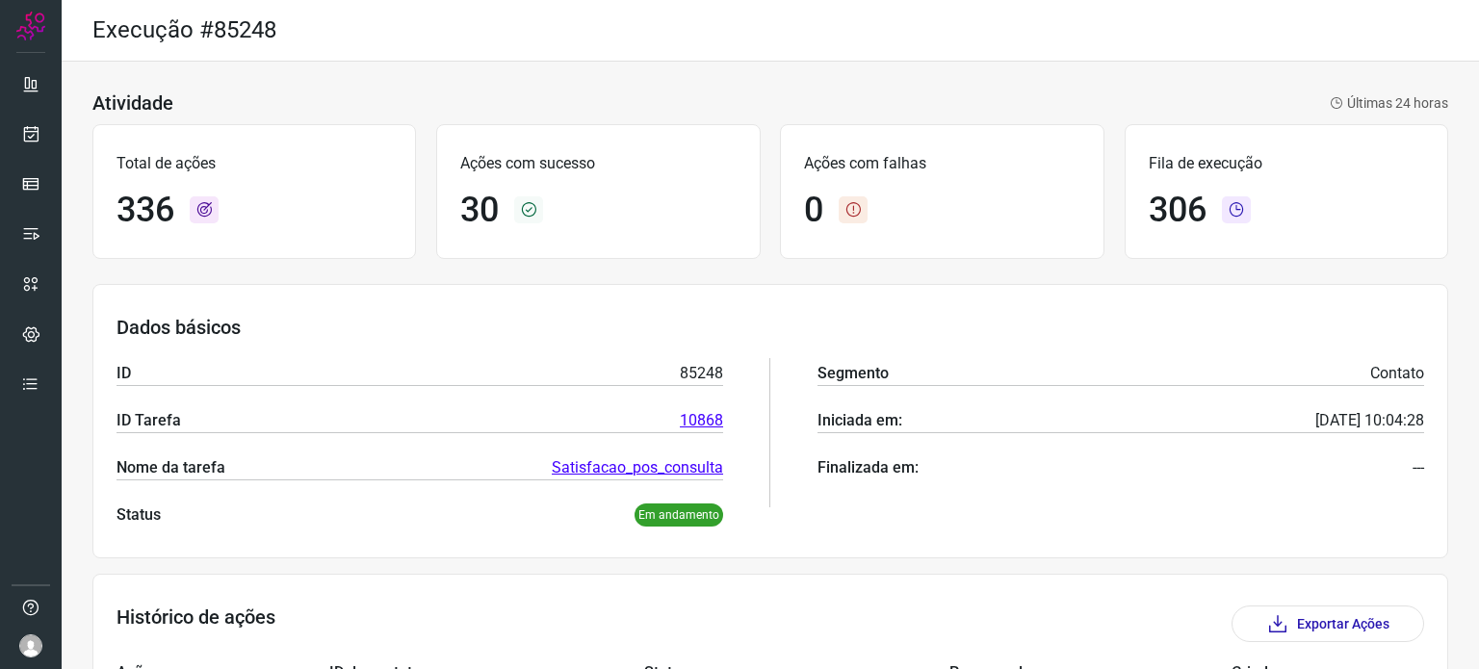
click at [1085, 179] on div "Ações com falhas 0" at bounding box center [942, 191] width 324 height 135
click at [701, 58] on div "Execução #85248" at bounding box center [771, 31] width 1418 height 62
click at [36, 234] on icon at bounding box center [30, 233] width 19 height 19
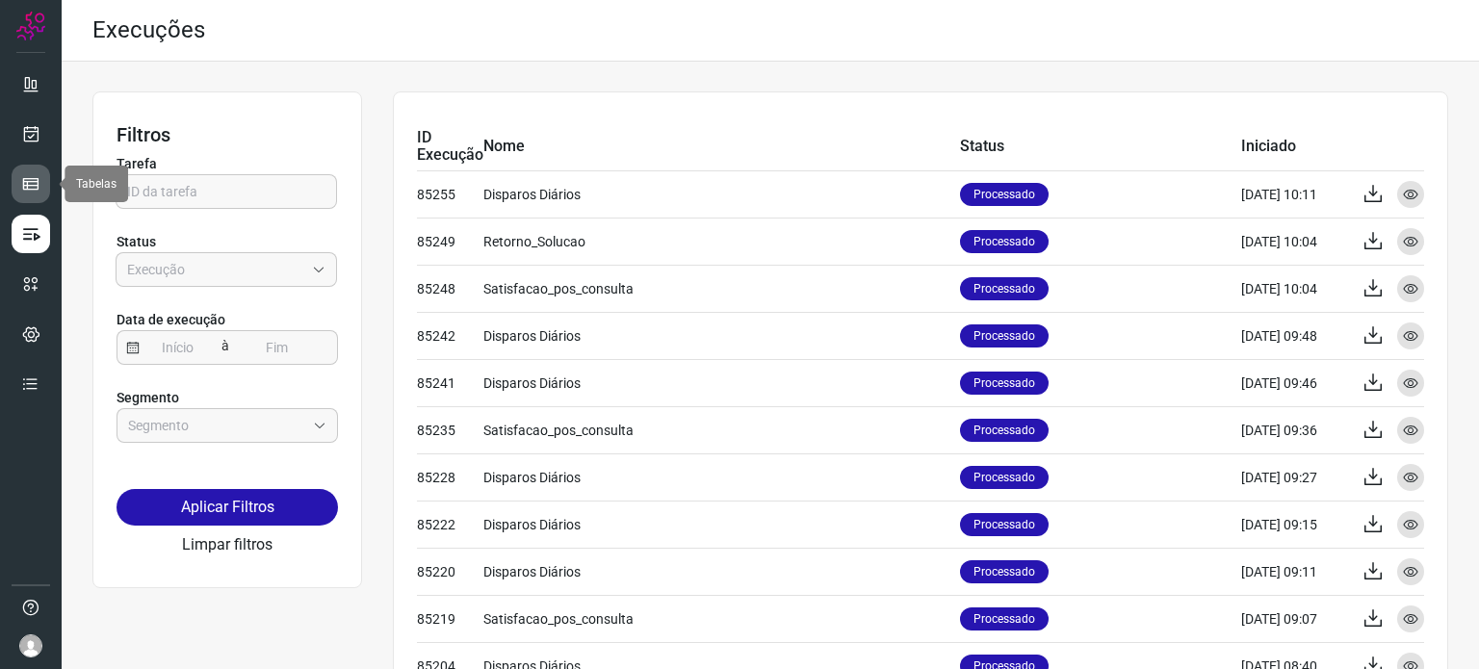
click at [27, 193] on icon at bounding box center [30, 183] width 19 height 19
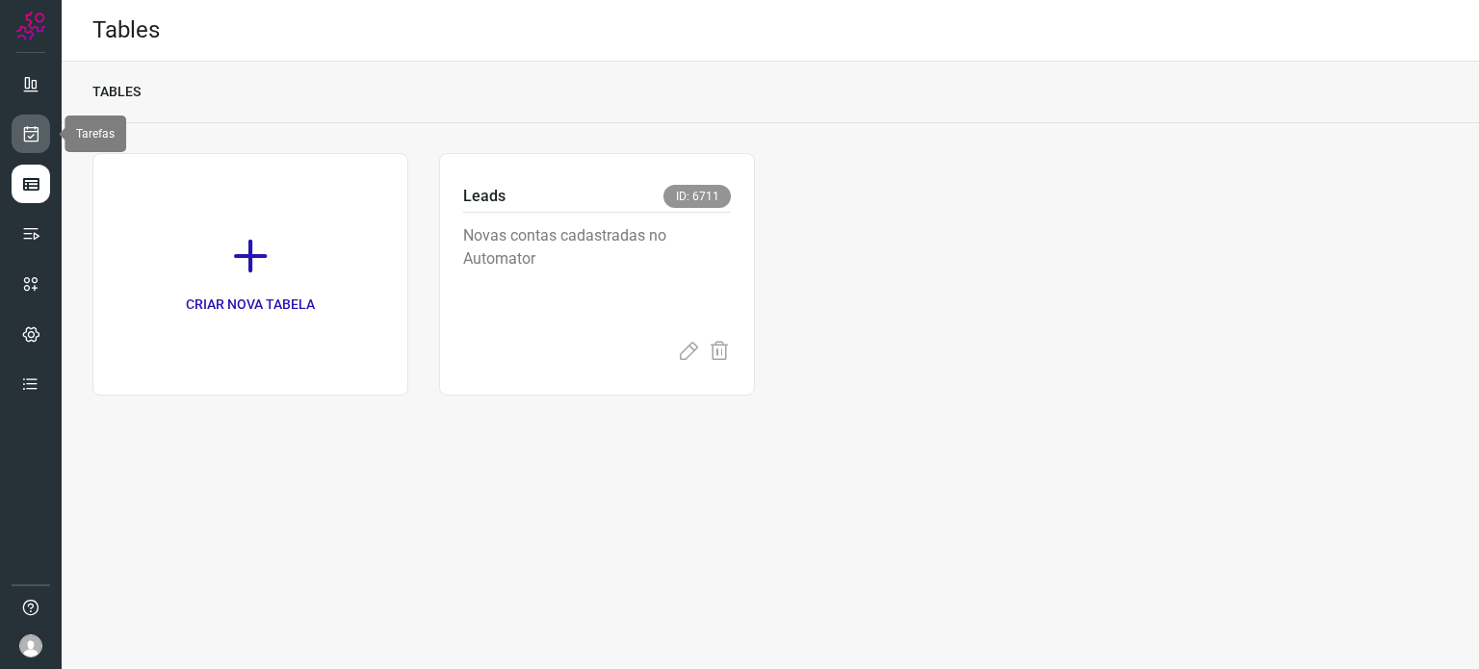
click at [24, 138] on icon at bounding box center [31, 133] width 20 height 19
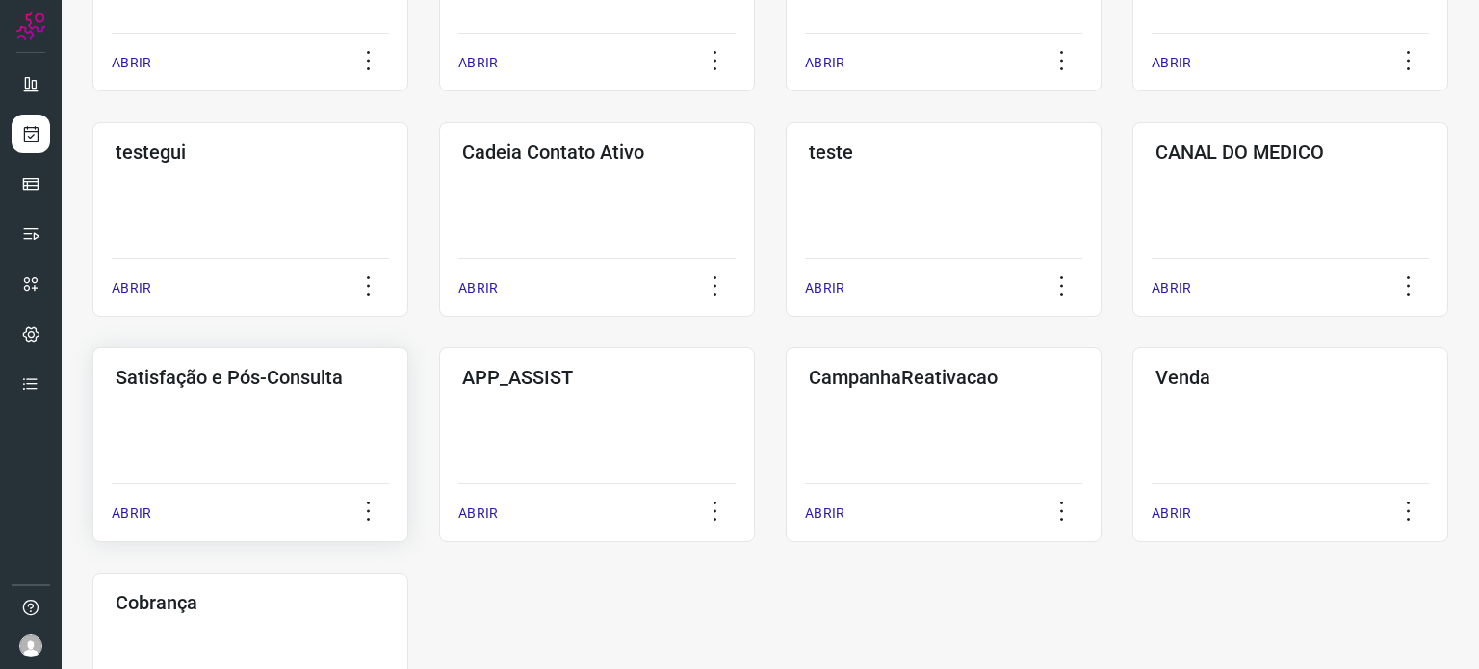
click at [280, 452] on div "Satisfação e Pós-Consulta ABRIR" at bounding box center [250, 445] width 316 height 195
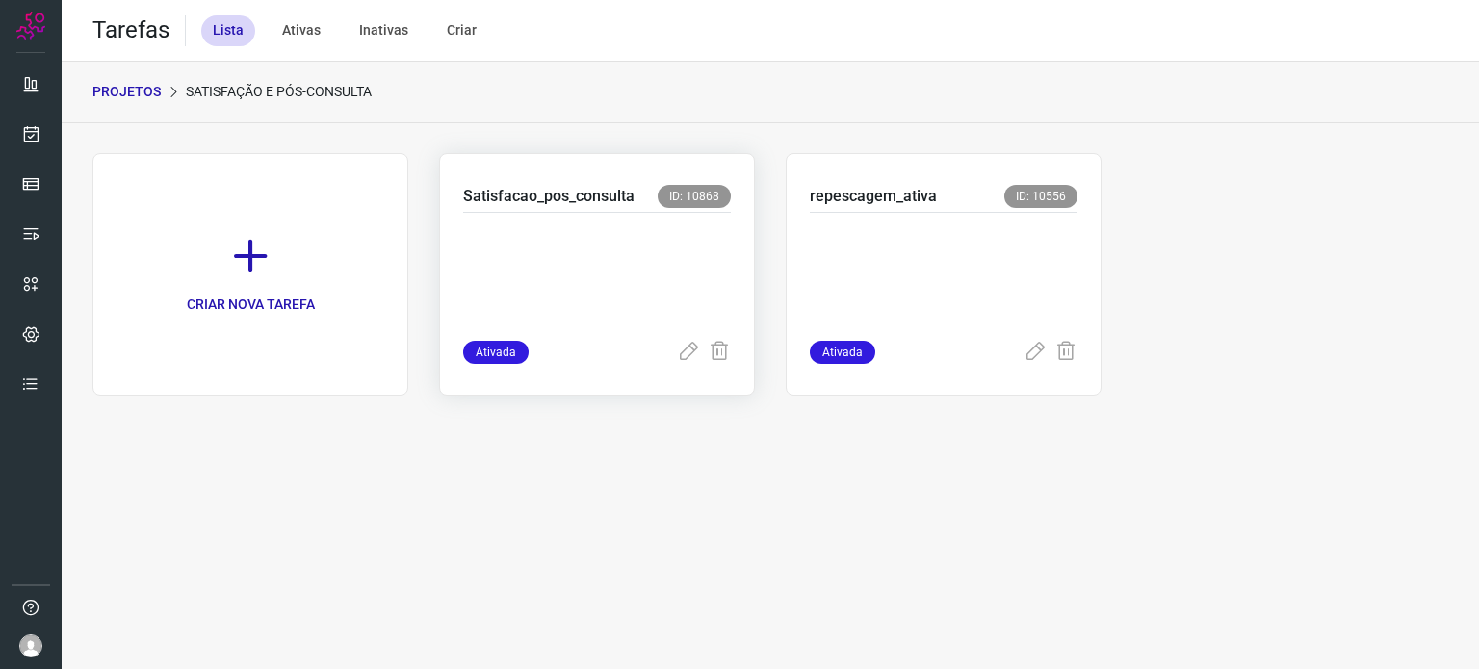
click at [585, 242] on p at bounding box center [597, 272] width 268 height 96
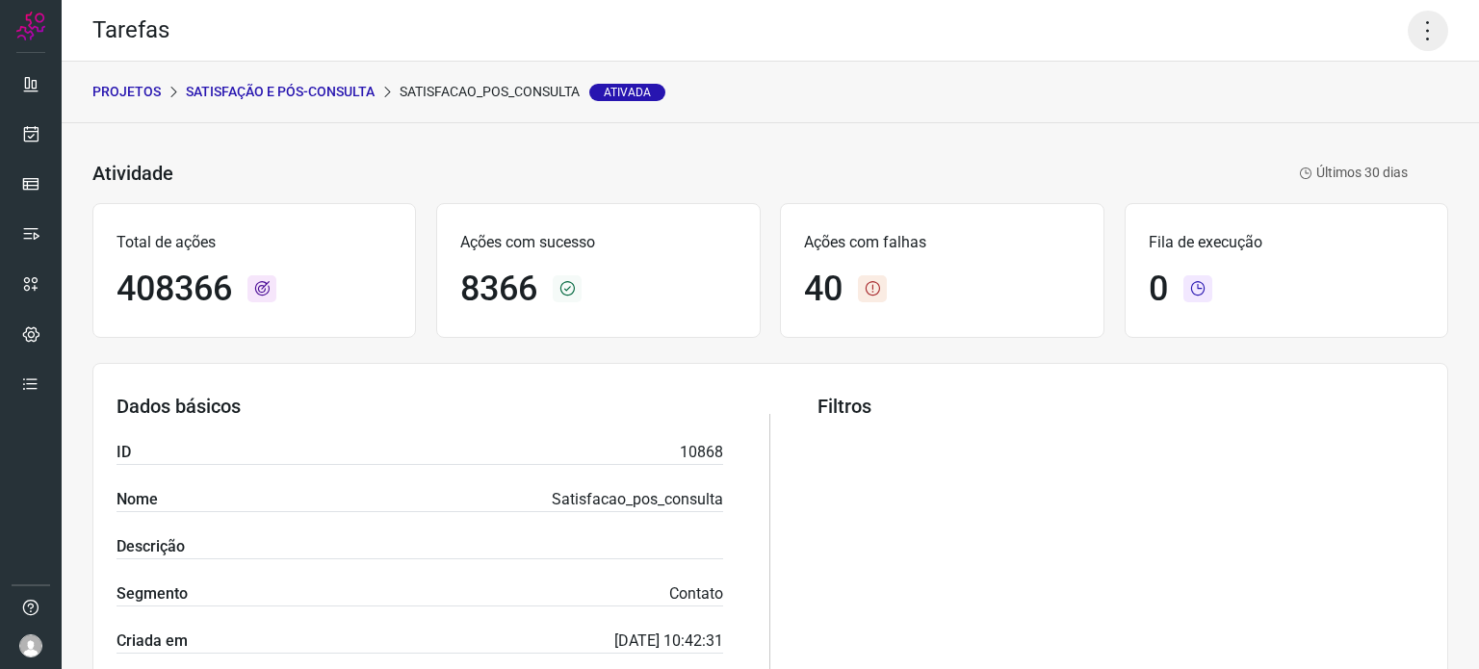
click at [1410, 37] on icon at bounding box center [1428, 31] width 40 height 40
click at [1286, 133] on icon at bounding box center [1282, 126] width 19 height 19
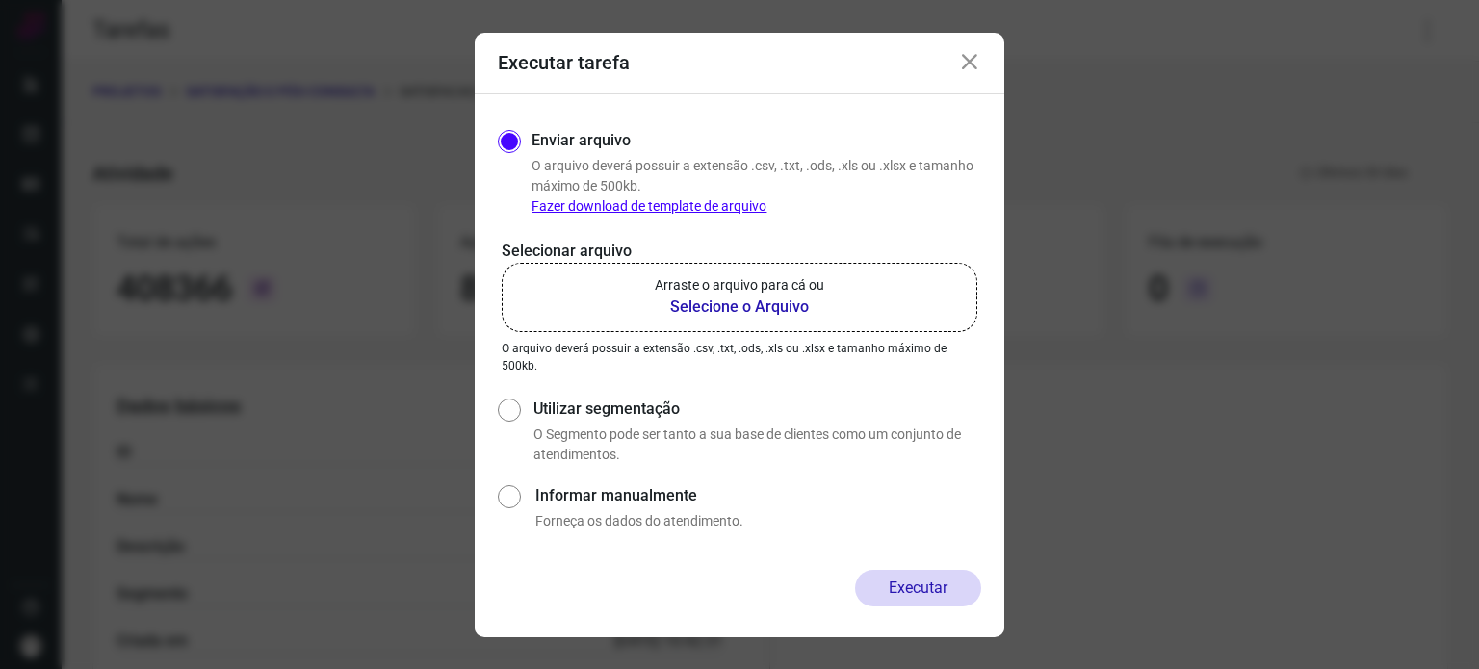
click at [784, 301] on b "Selecione o Arquivo" at bounding box center [740, 307] width 170 height 23
click at [0, 0] on input "Arraste o arquivo para cá ou Selecione o Arquivo" at bounding box center [0, 0] width 0 height 0
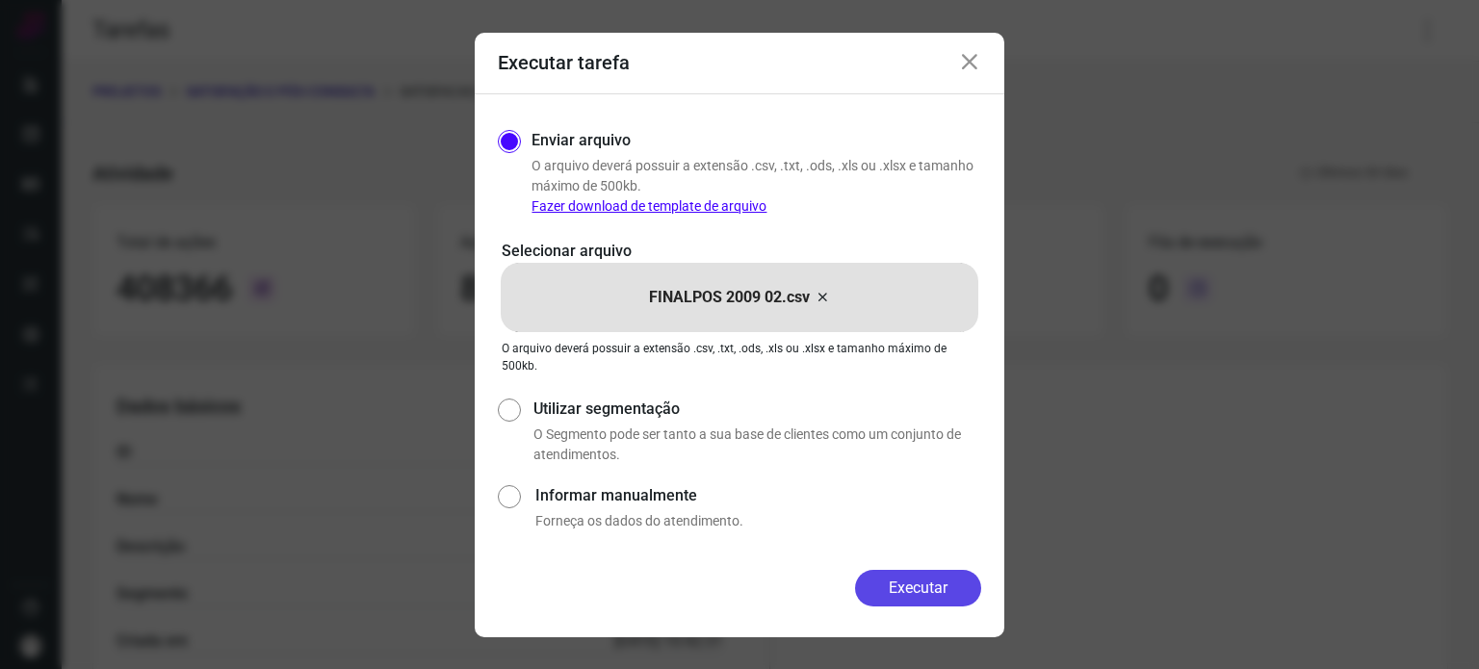
click at [927, 589] on button "Executar" at bounding box center [918, 588] width 126 height 37
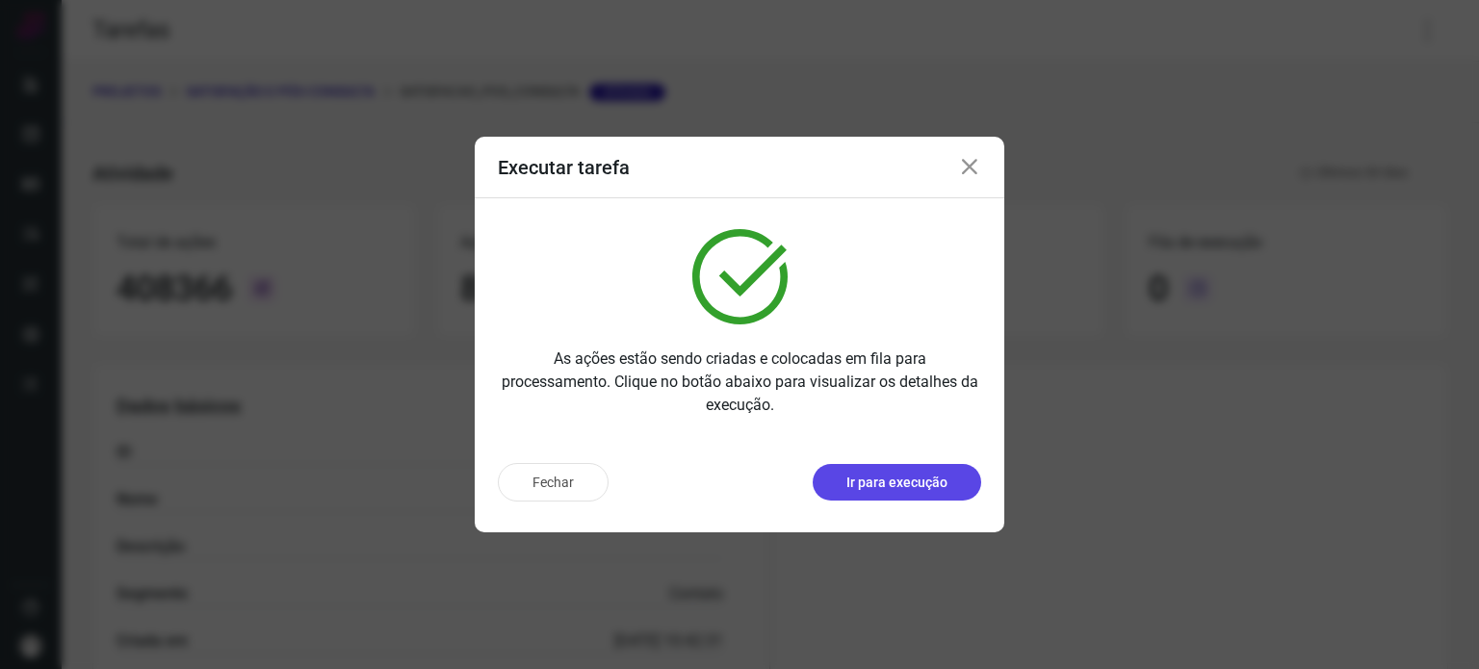
click at [897, 488] on p "Ir para execução" at bounding box center [897, 483] width 101 height 20
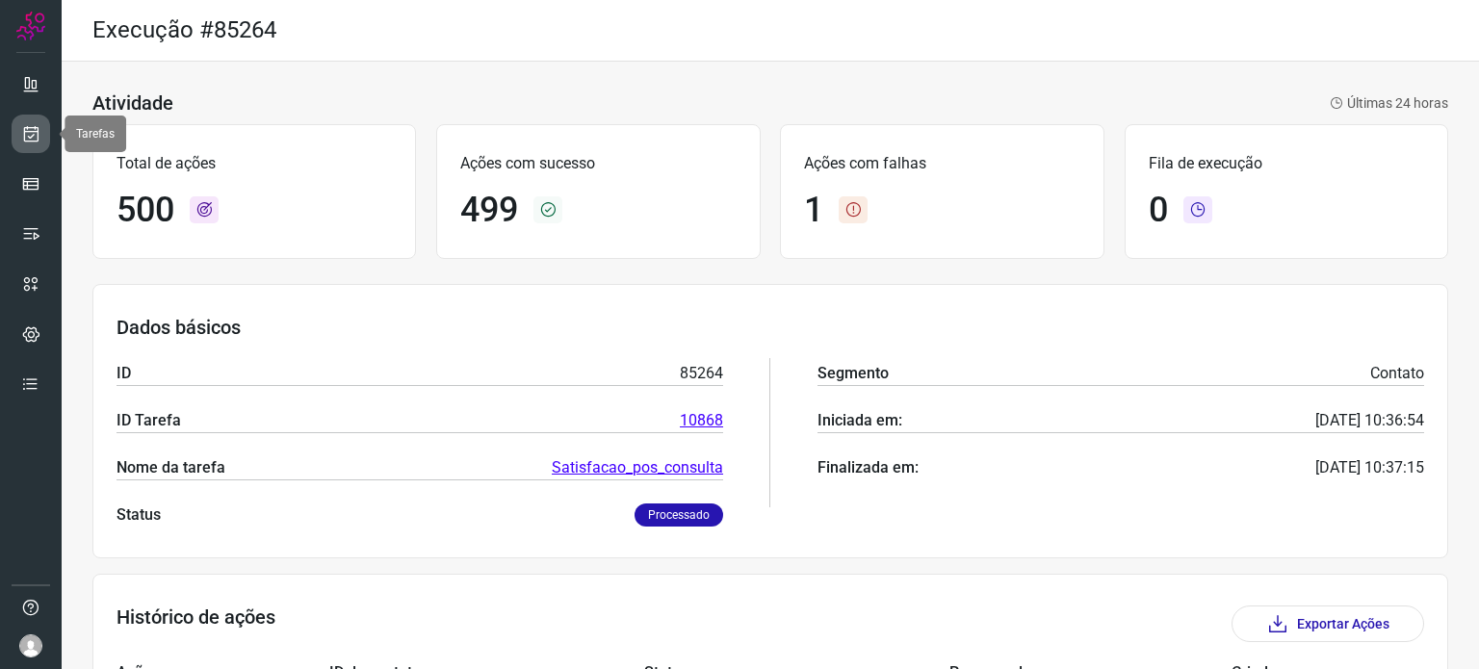
click at [39, 132] on icon at bounding box center [31, 133] width 20 height 19
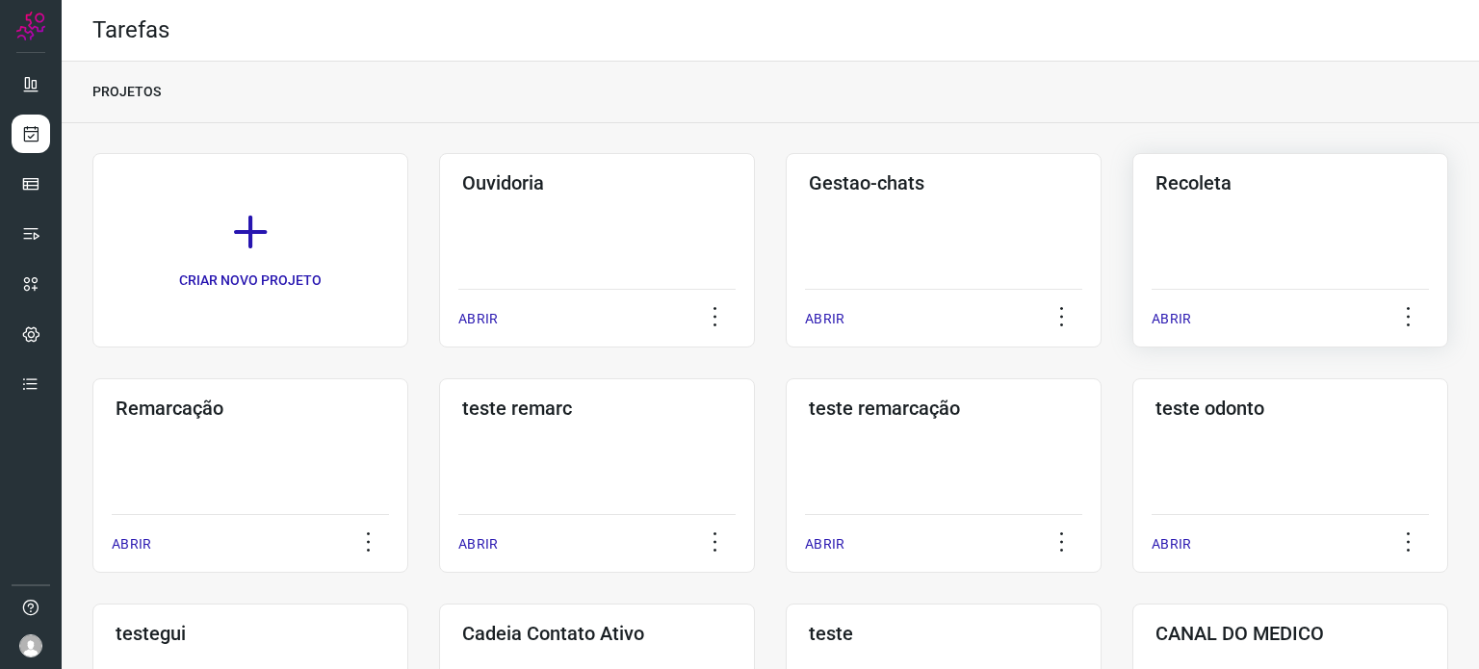
click at [1272, 237] on div "Recoleta ABRIR" at bounding box center [1291, 250] width 316 height 195
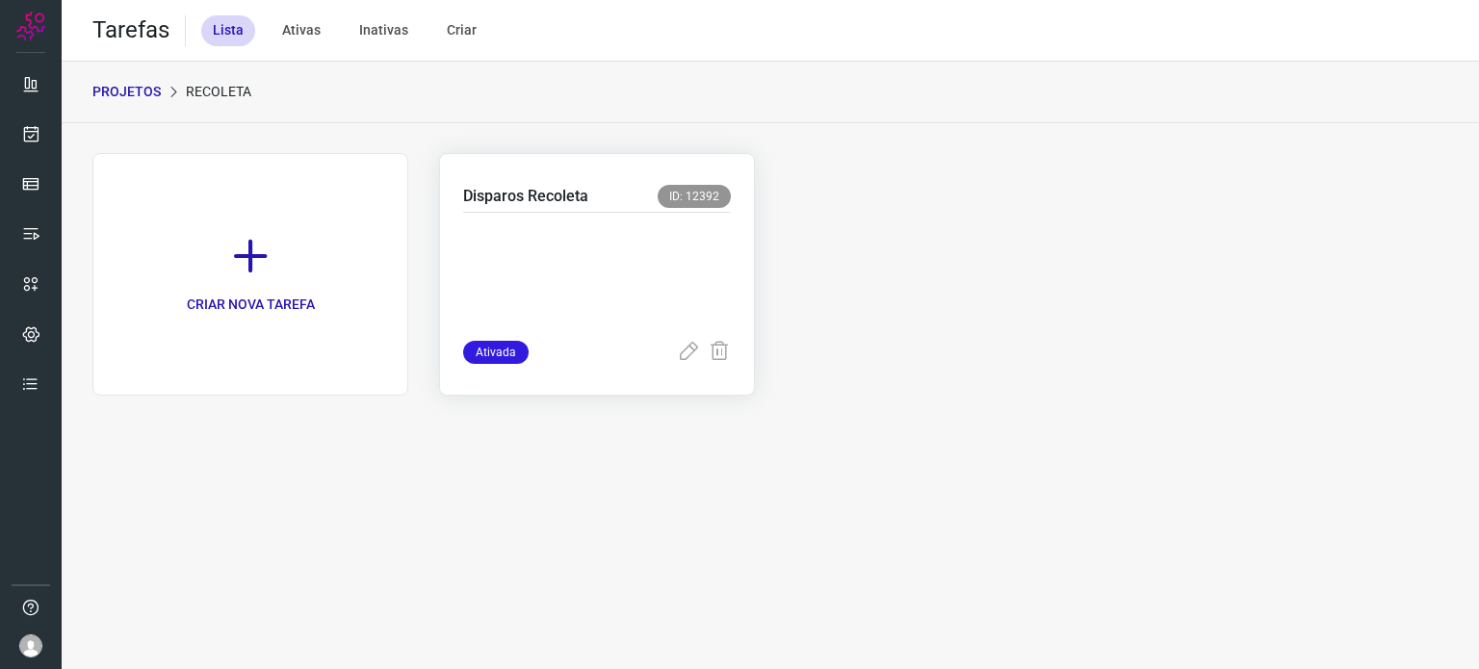
click at [674, 275] on p at bounding box center [597, 272] width 268 height 96
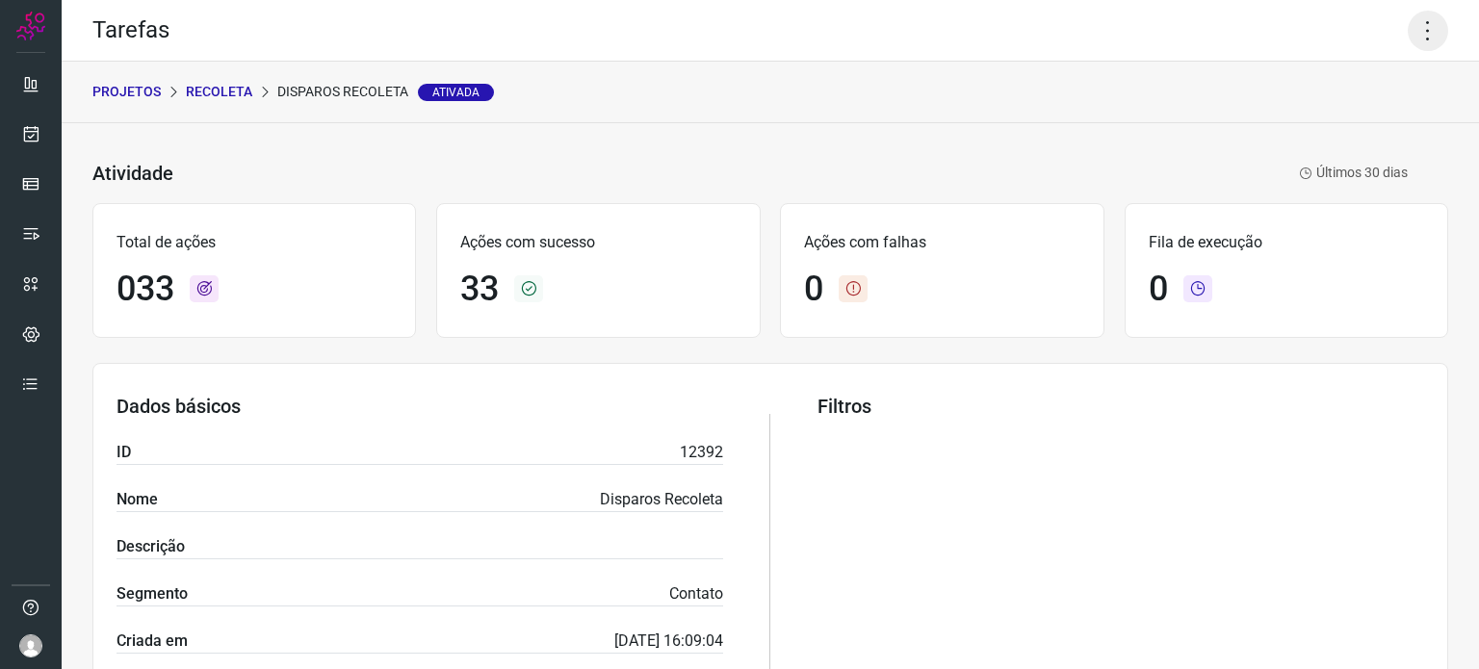
click at [1418, 41] on icon at bounding box center [1428, 31] width 40 height 40
click at [1332, 122] on li "Executar" at bounding box center [1345, 126] width 175 height 31
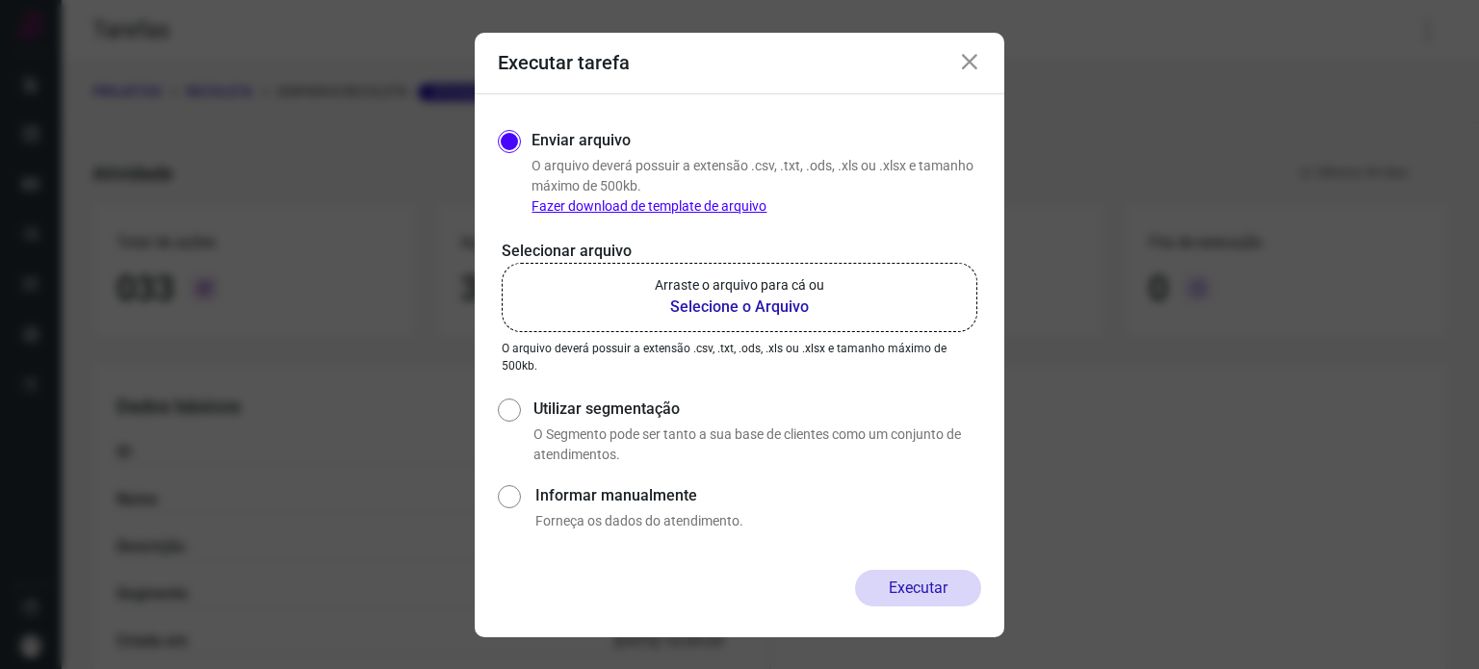
click at [758, 285] on p "Arraste o arquivo para cá ou" at bounding box center [740, 285] width 170 height 20
click at [0, 0] on input "Arraste o arquivo para cá ou Selecione o Arquivo" at bounding box center [0, 0] width 0 height 0
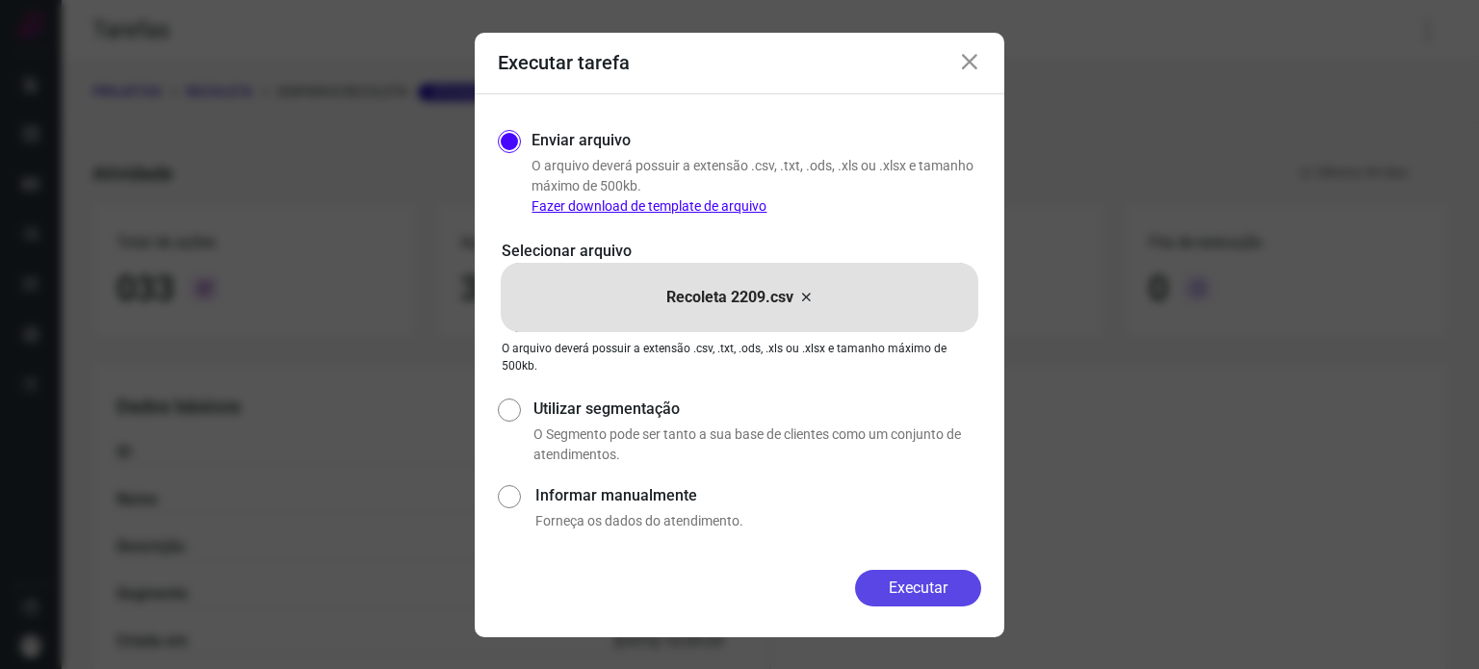
click at [899, 585] on button "Executar" at bounding box center [918, 588] width 126 height 37
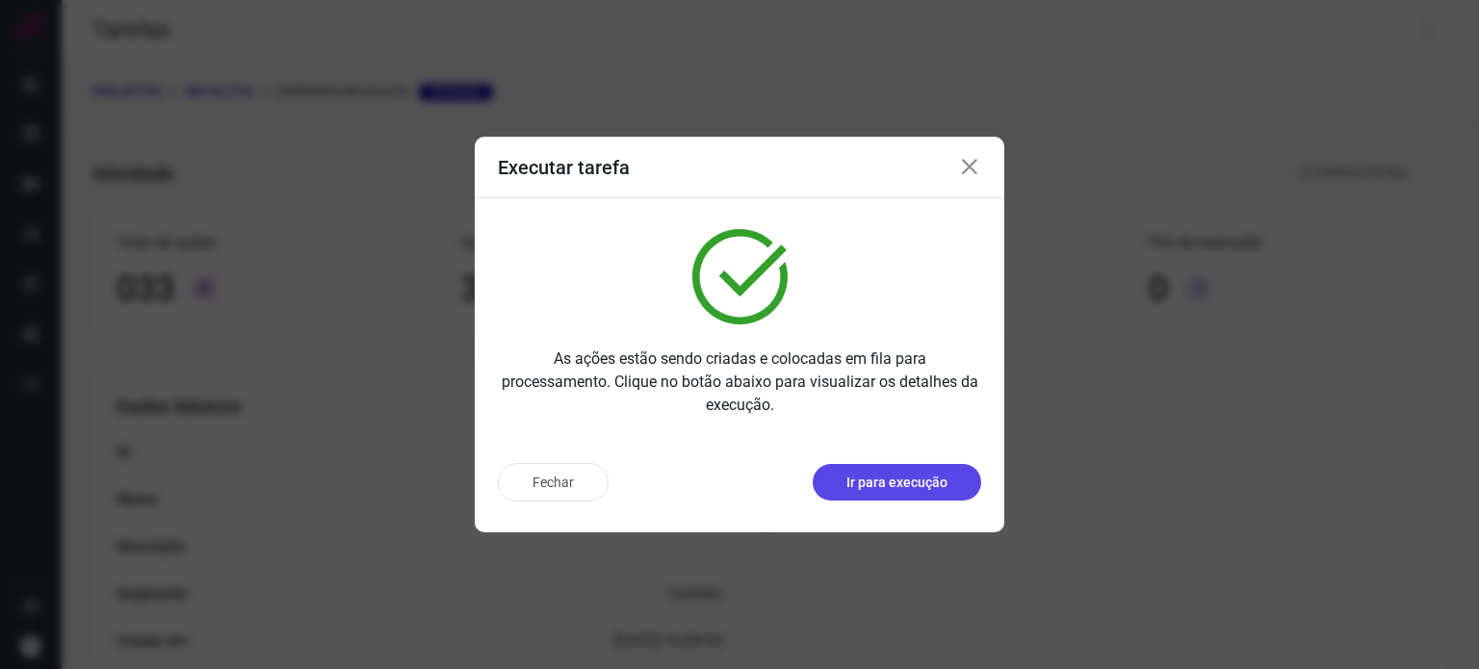
click at [900, 485] on p "Ir para execução" at bounding box center [897, 483] width 101 height 20
